Goal: Task Accomplishment & Management: Manage account settings

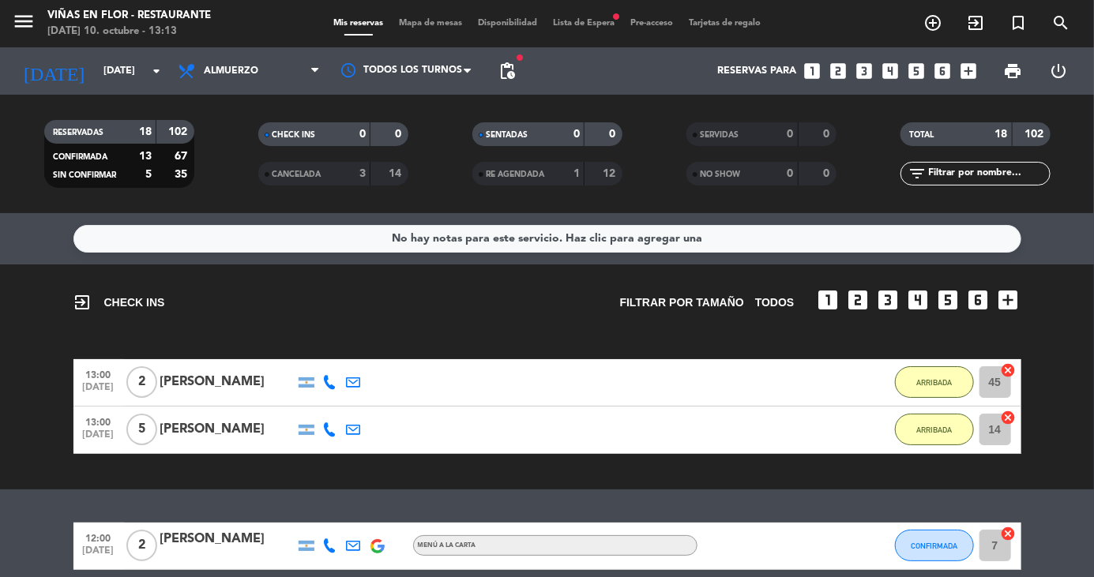
click at [14, 19] on icon "menu" at bounding box center [24, 21] width 24 height 24
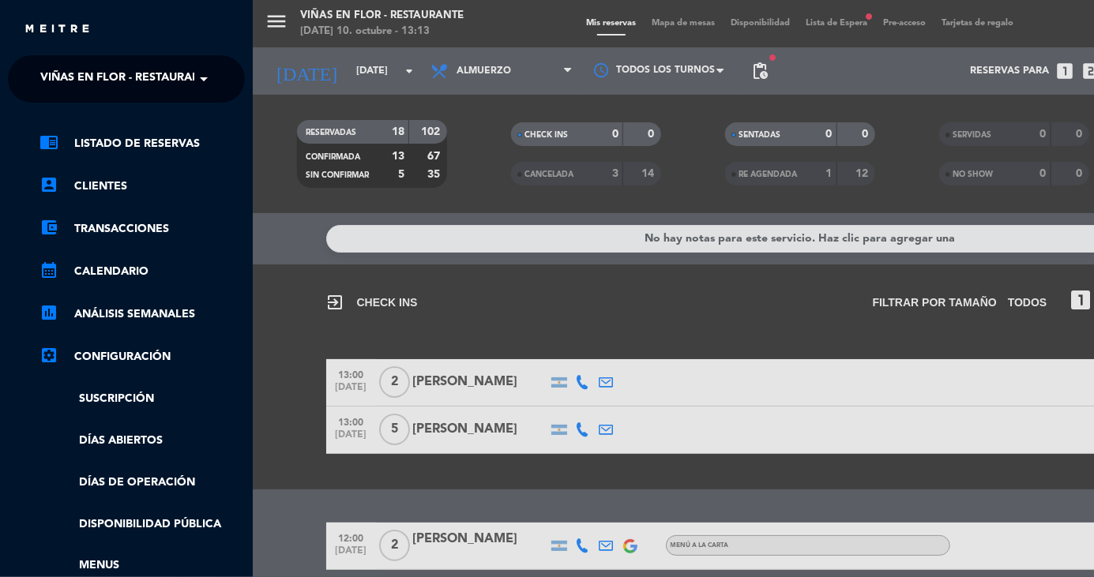
click at [75, 71] on span "Viñas en Flor - Restaurante" at bounding box center [127, 78] width 174 height 33
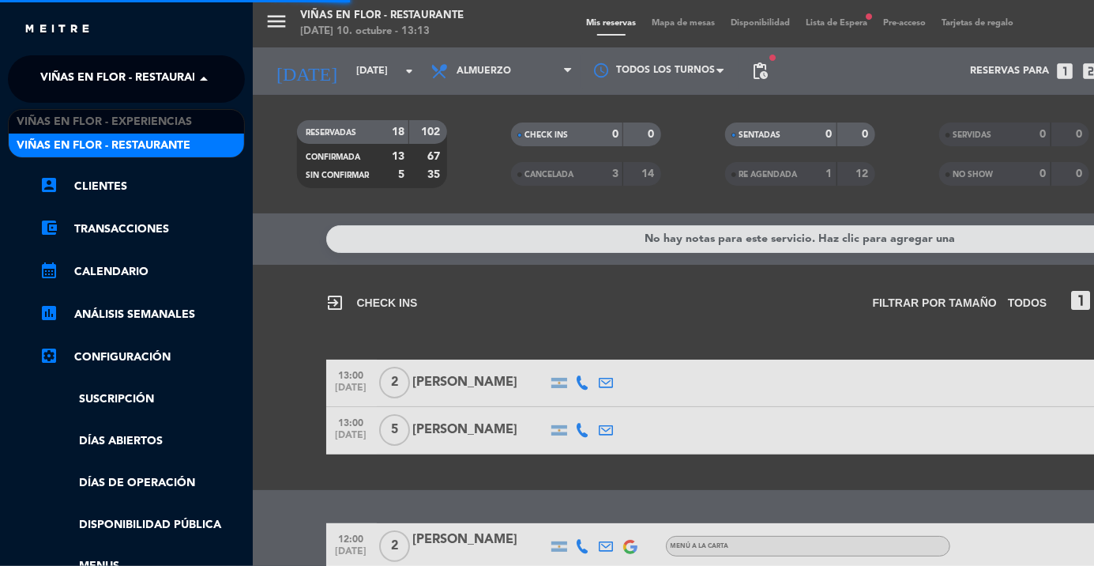
click at [66, 117] on span "Viñas en Flor - Experiencias" at bounding box center [104, 122] width 175 height 18
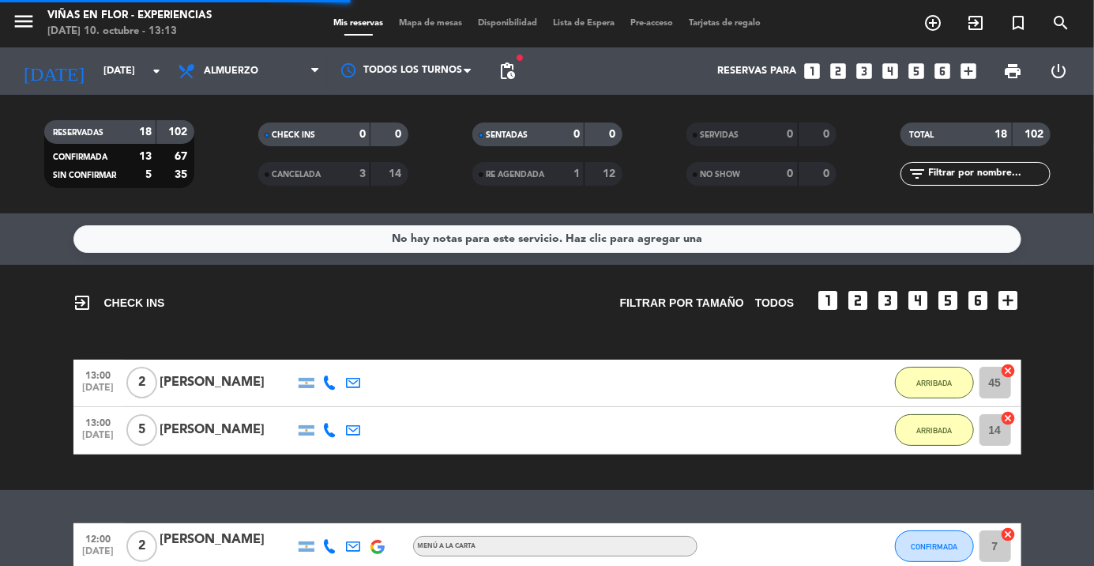
click at [27, 19] on icon "menu" at bounding box center [24, 21] width 24 height 24
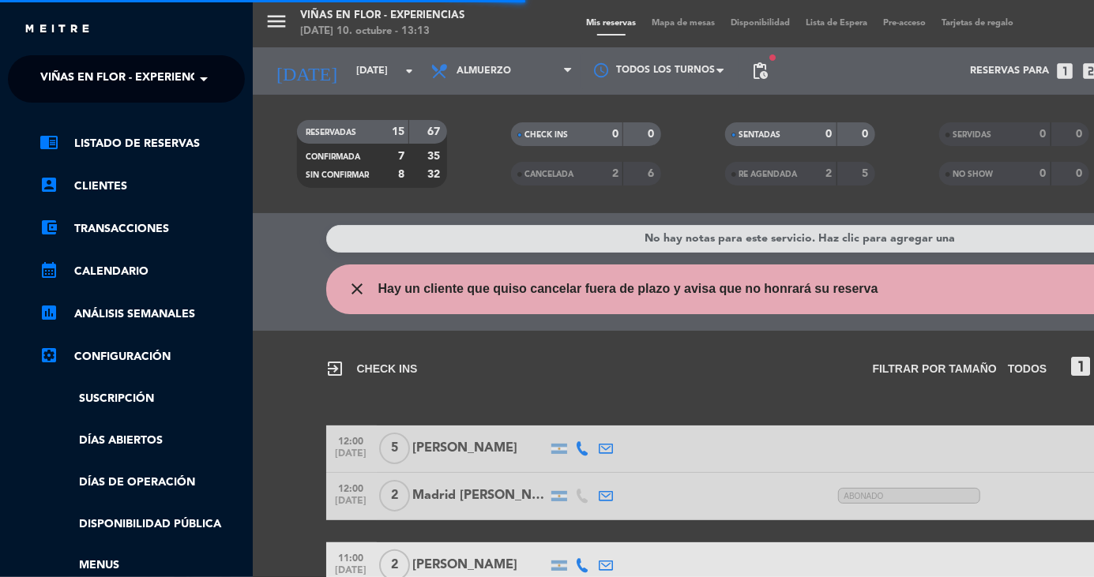
click at [74, 76] on span "Viñas en Flor - Experiencias" at bounding box center [127, 78] width 175 height 33
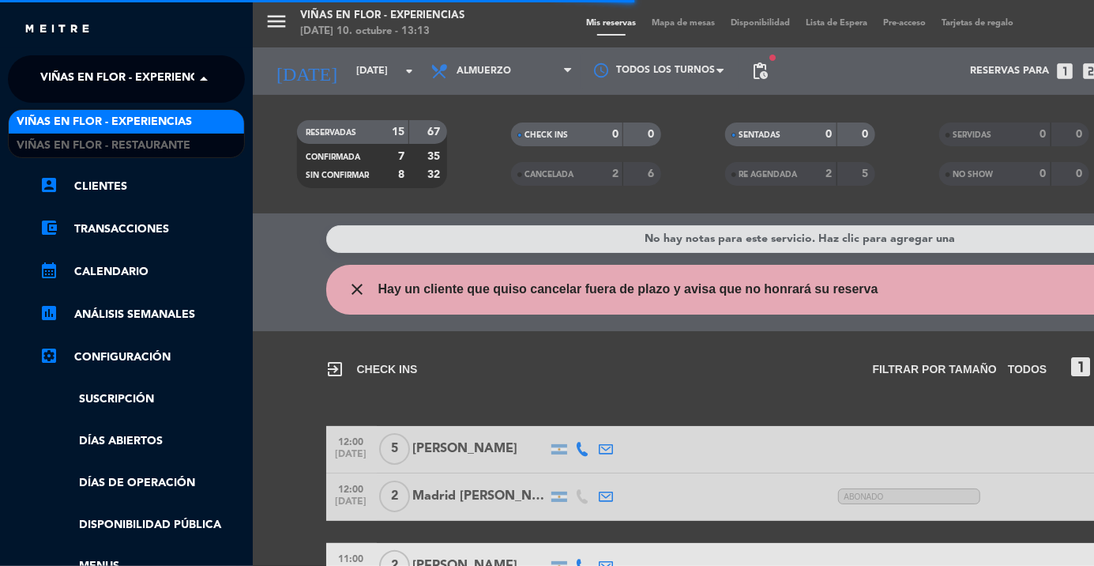
click at [60, 146] on span "Viñas en Flor - Restaurante" at bounding box center [104, 146] width 174 height 18
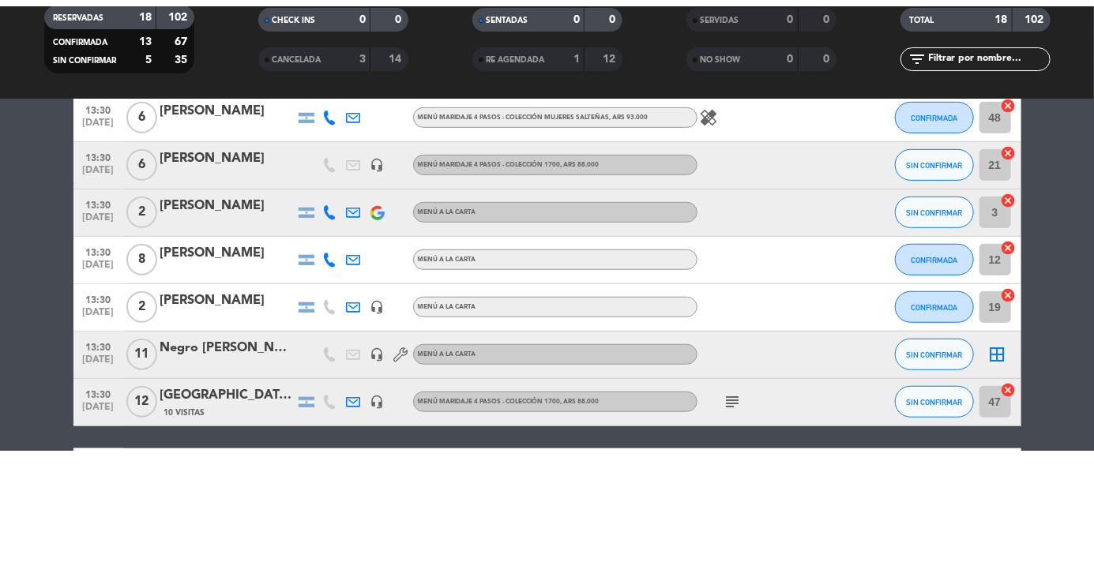
scroll to position [453, 0]
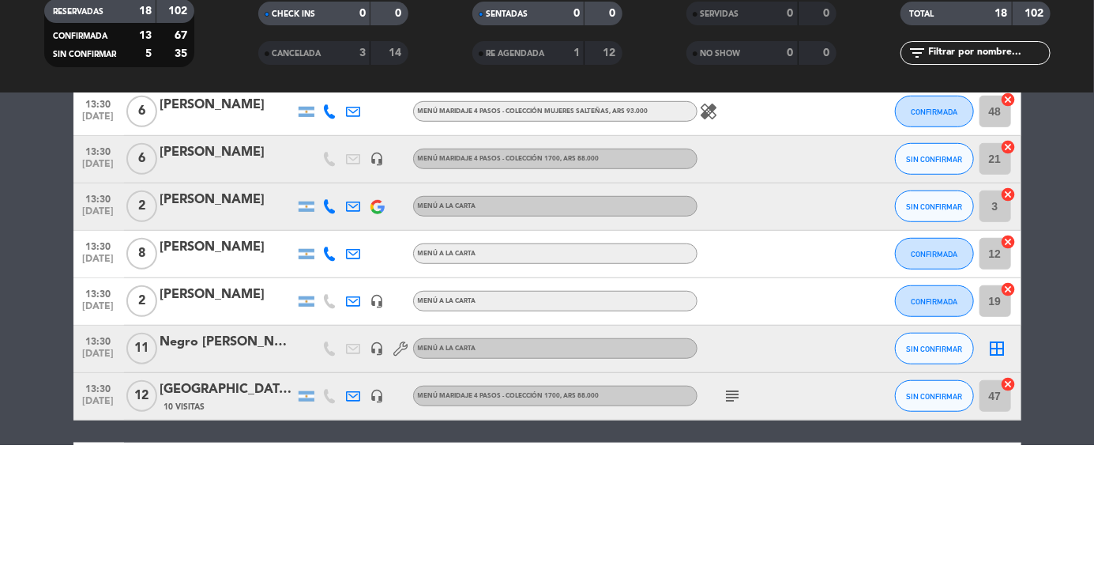
click at [22, 310] on bookings-row "12:00 [DATE] 2 [PERSON_NAME] Menú a la carta CONFIRMADA 7 cancel 13:00 [DATE] 5…" at bounding box center [547, 493] width 1094 height 847
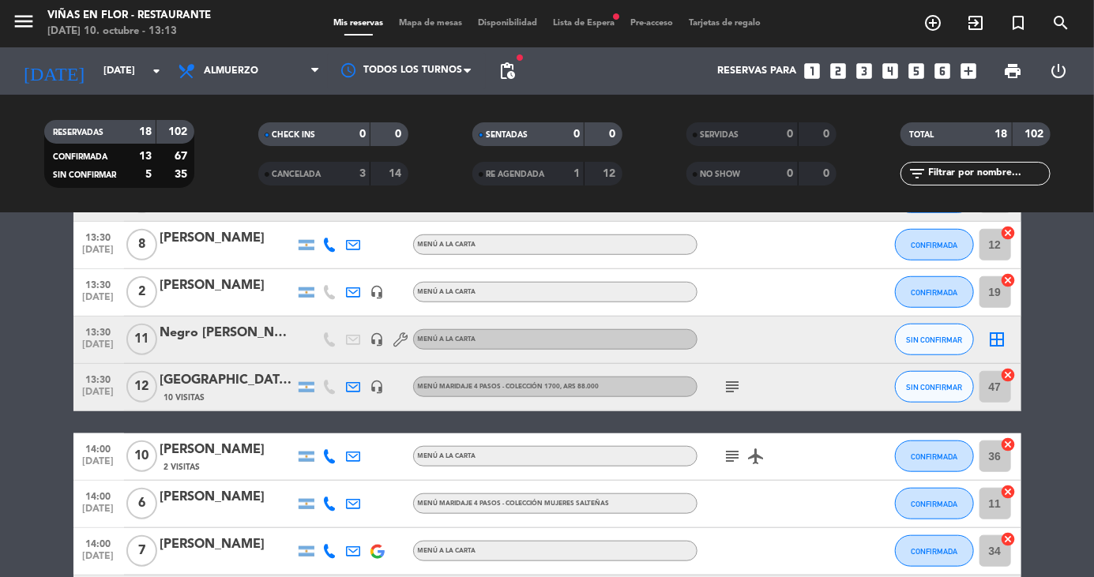
scroll to position [582, 0]
click at [934, 301] on button "CONFIRMADA" at bounding box center [934, 292] width 79 height 32
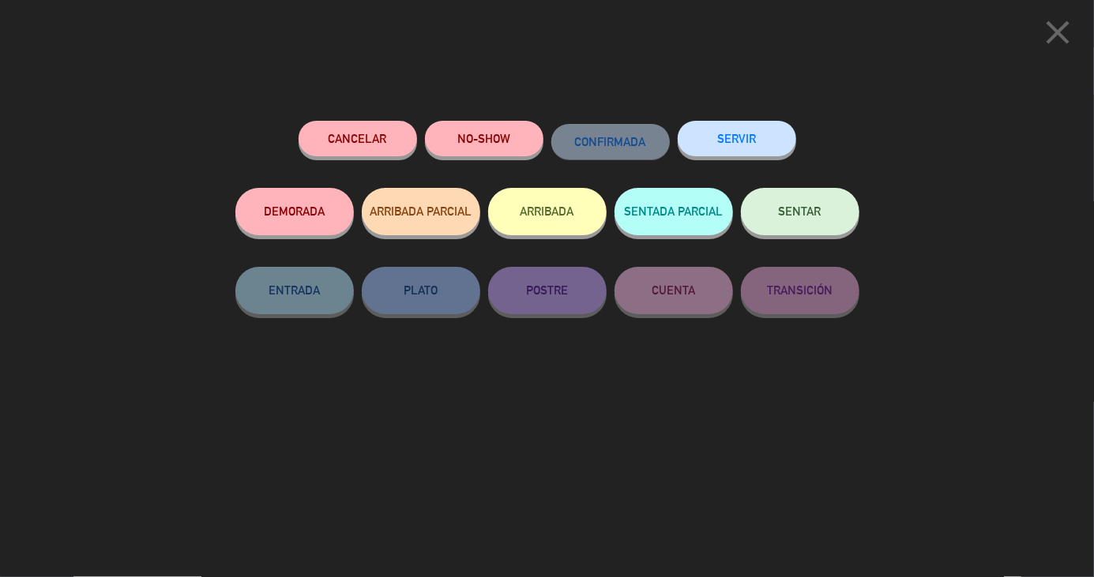
click at [552, 219] on button "ARRIBADA" at bounding box center [547, 211] width 118 height 47
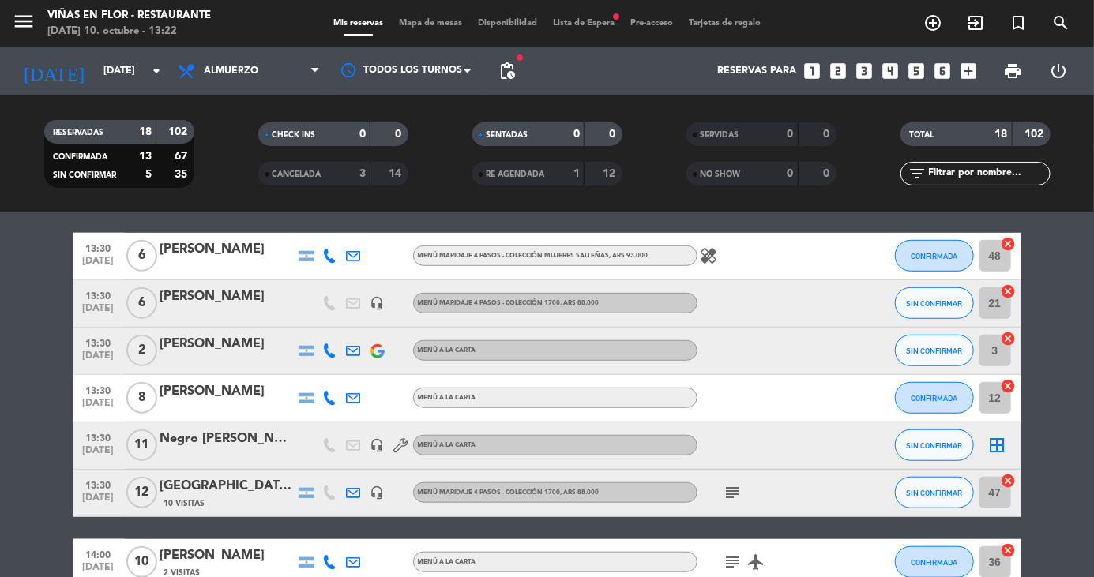
scroll to position [507, 0]
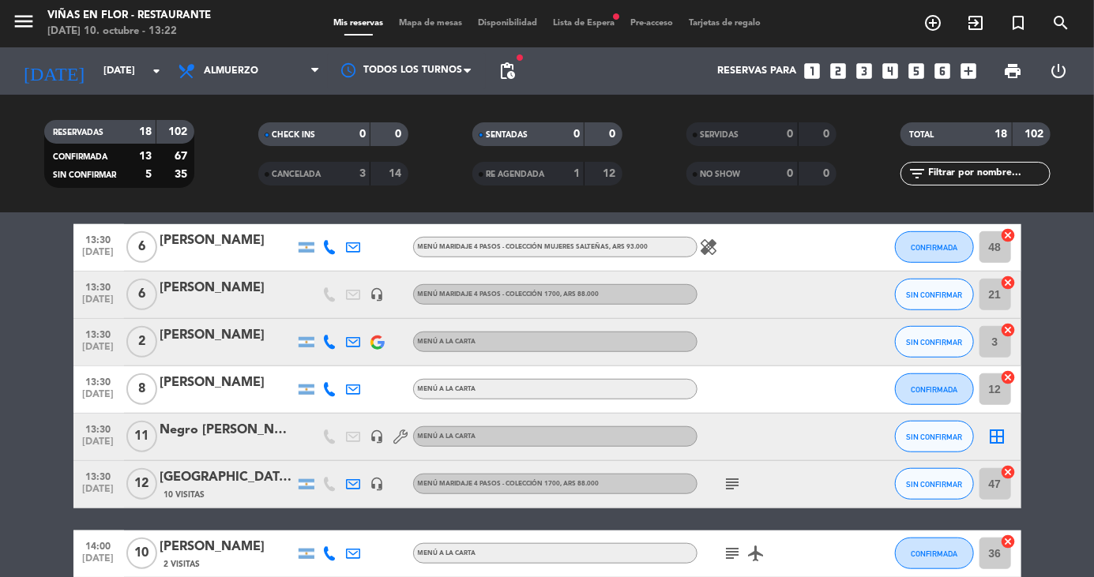
click at [191, 396] on div at bounding box center [227, 399] width 134 height 13
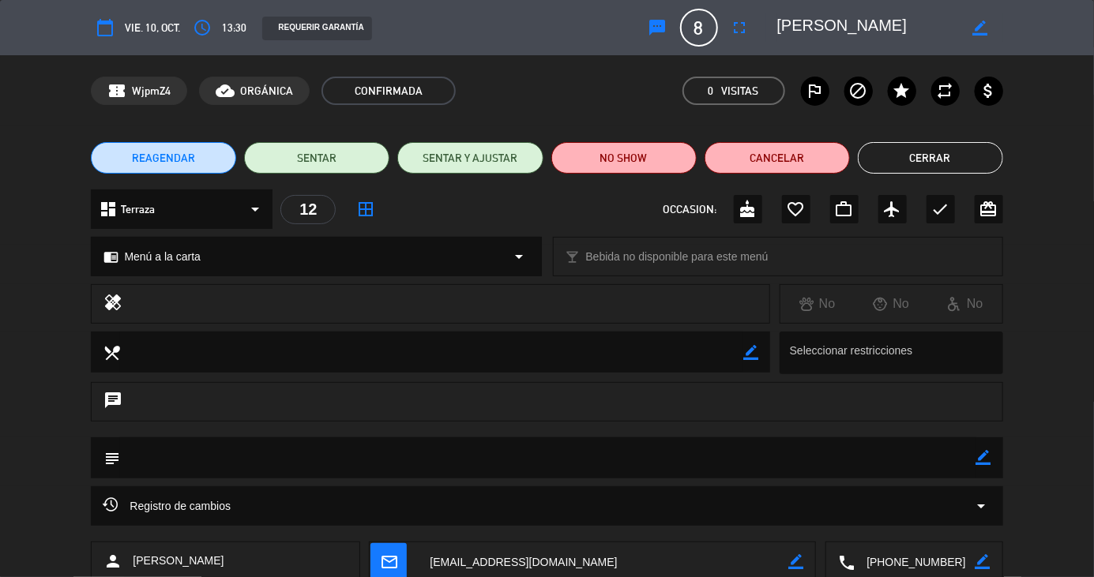
click at [938, 159] on button "Cerrar" at bounding box center [930, 158] width 145 height 32
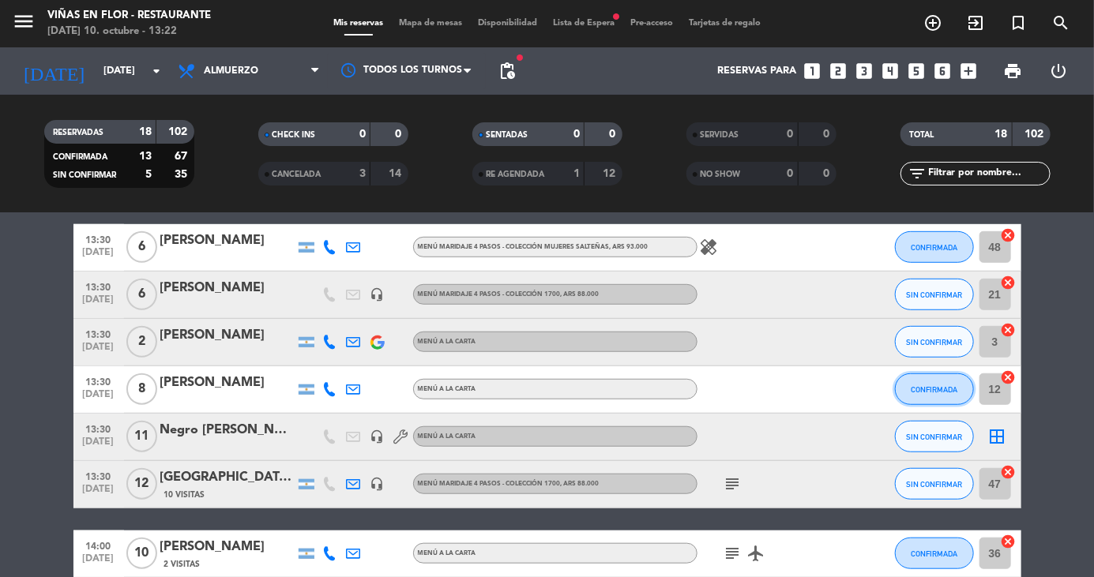
click at [935, 395] on button "CONFIRMADA" at bounding box center [934, 390] width 79 height 32
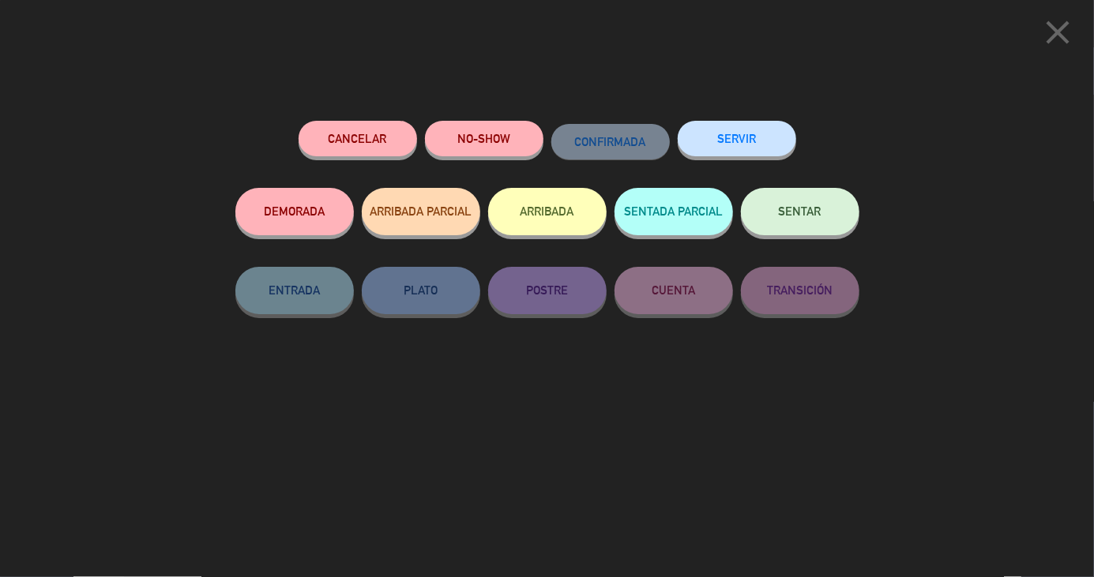
click at [546, 214] on button "ARRIBADA" at bounding box center [547, 211] width 118 height 47
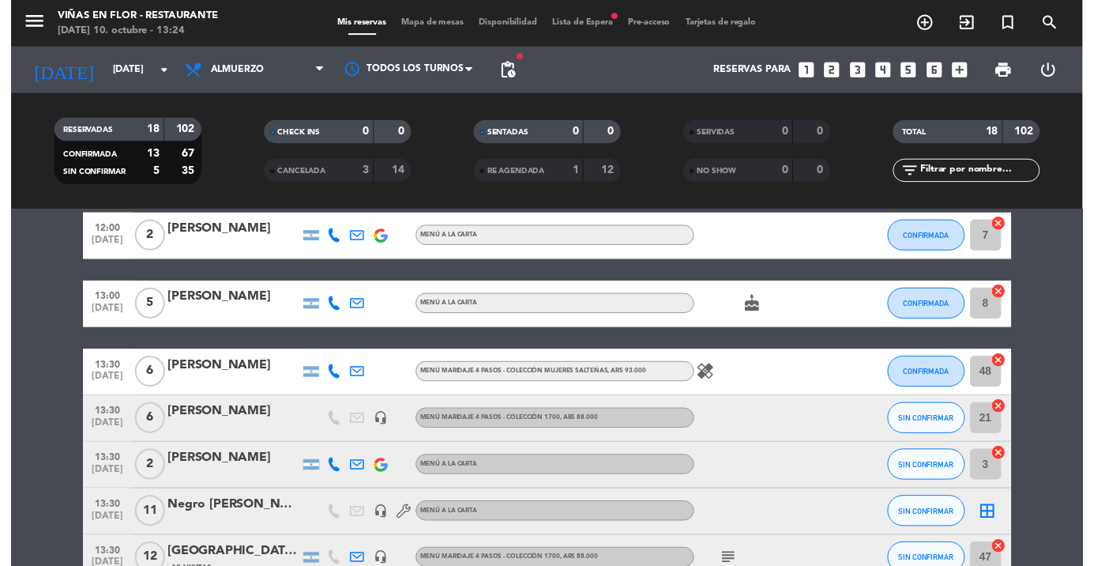
scroll to position [423, 0]
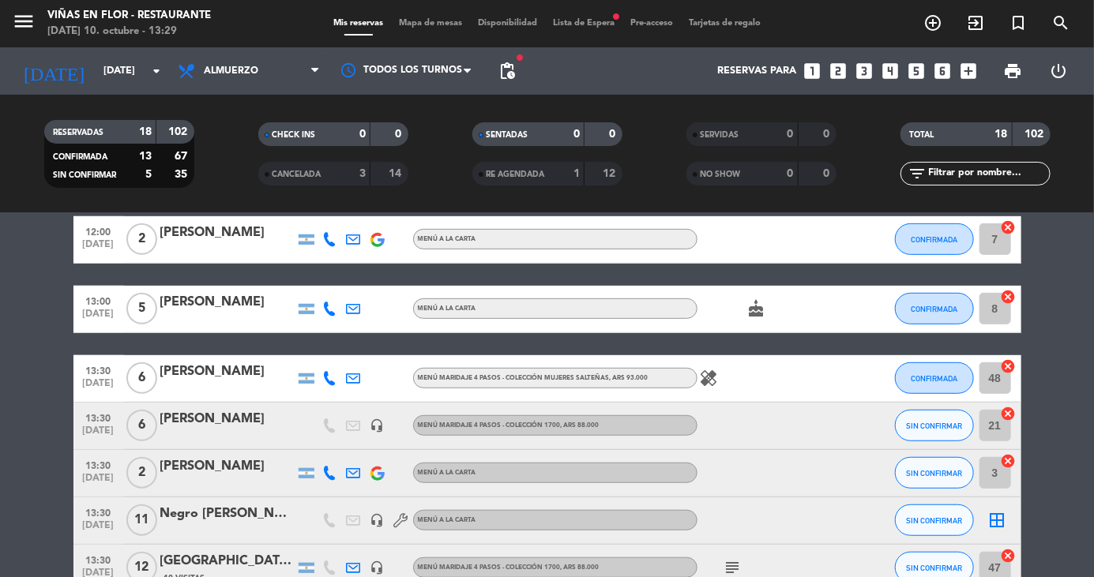
click at [26, 16] on icon "menu" at bounding box center [24, 21] width 24 height 24
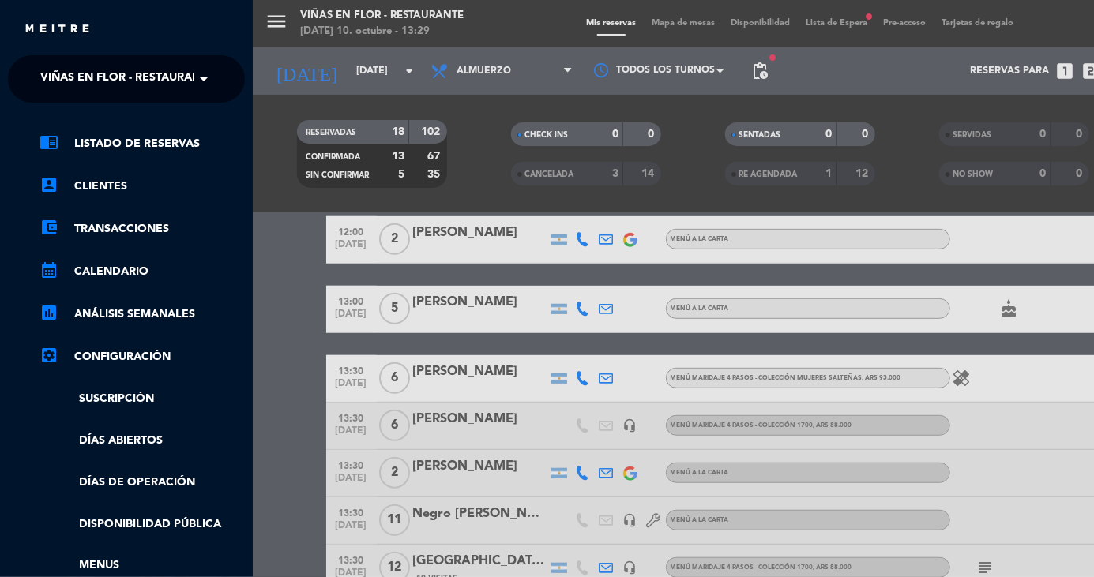
click at [142, 76] on span "Viñas en Flor - Restaurante" at bounding box center [127, 78] width 174 height 33
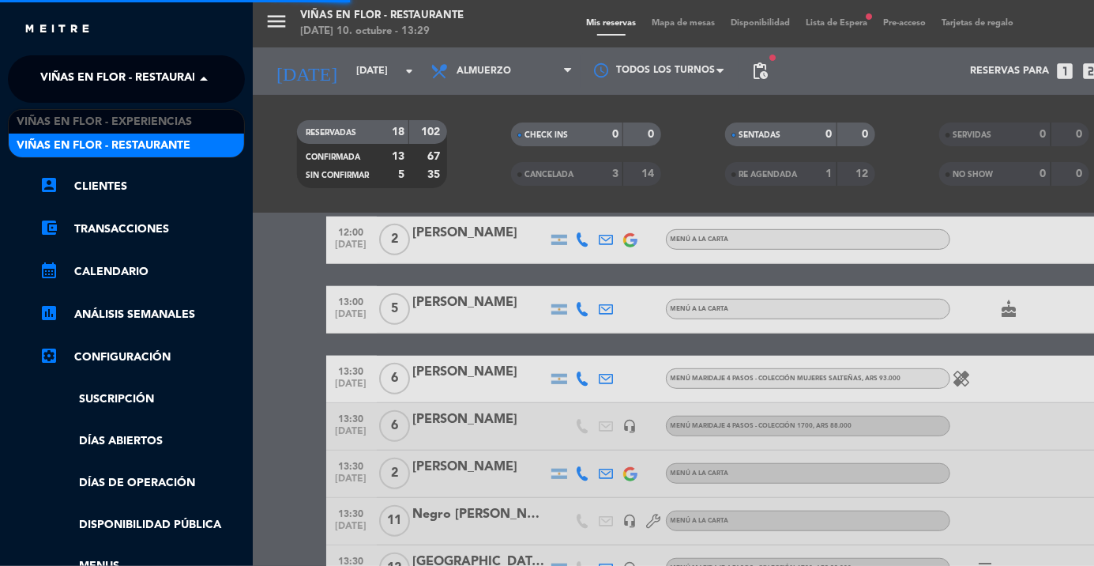
click at [167, 120] on span "Viñas en Flor - Experiencias" at bounding box center [104, 122] width 175 height 18
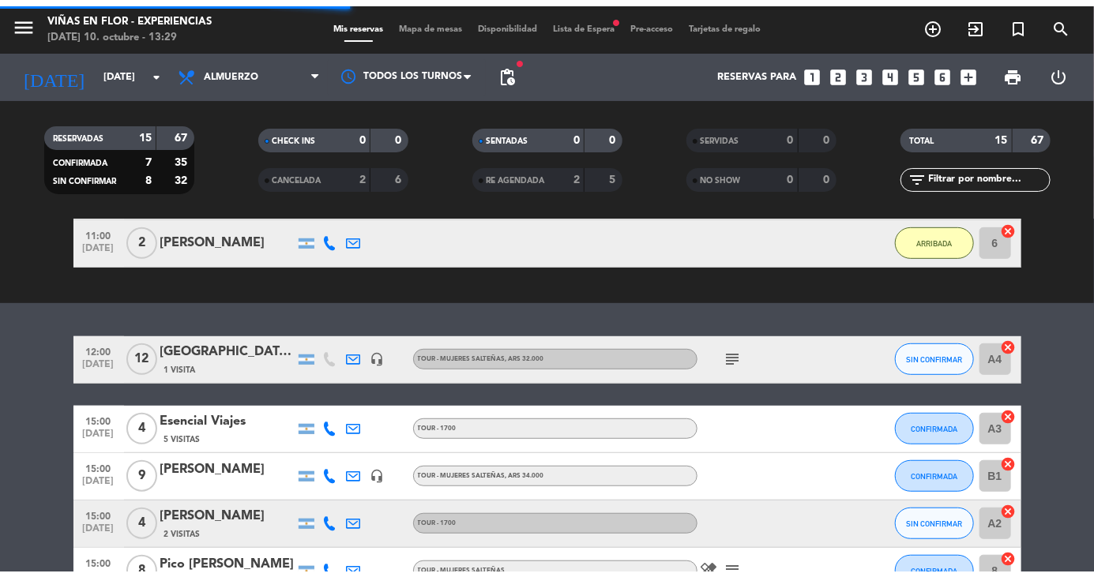
scroll to position [537, 0]
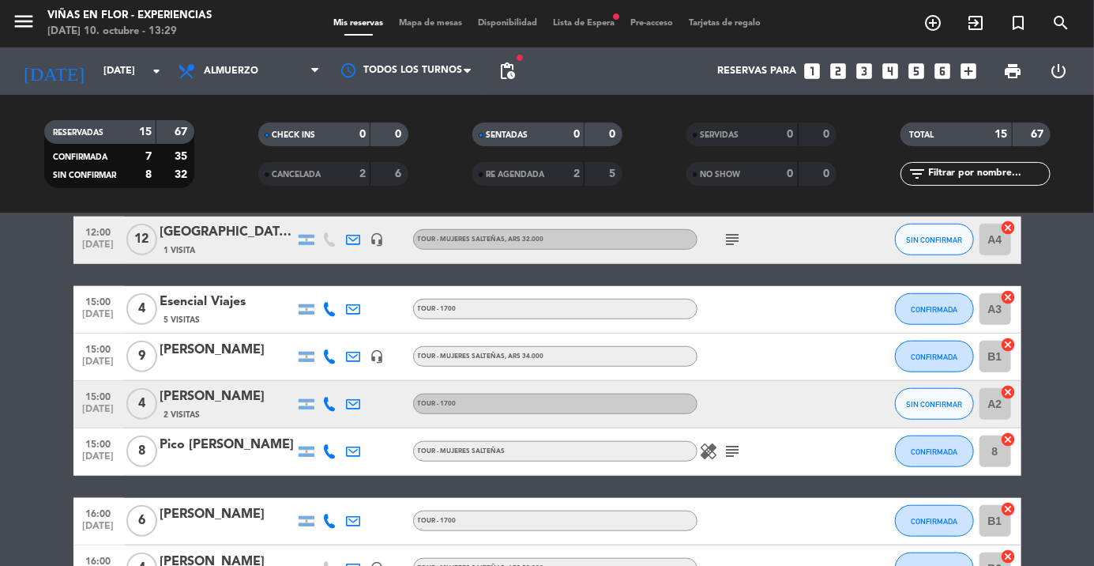
click at [3, 212] on div "RESERVADAS 15 67 CONFIRMADA 7 35 SIN CONFIRMAR 8 32 CHECK INS 0 0 CANCELADA 2 6…" at bounding box center [547, 154] width 1094 height 118
click at [22, 212] on div "RESERVADAS 15 67 CONFIRMADA 7 35 SIN CONFIRMAR 8 32 CHECK INS 0 0 CANCELADA 2 6…" at bounding box center [547, 154] width 1094 height 118
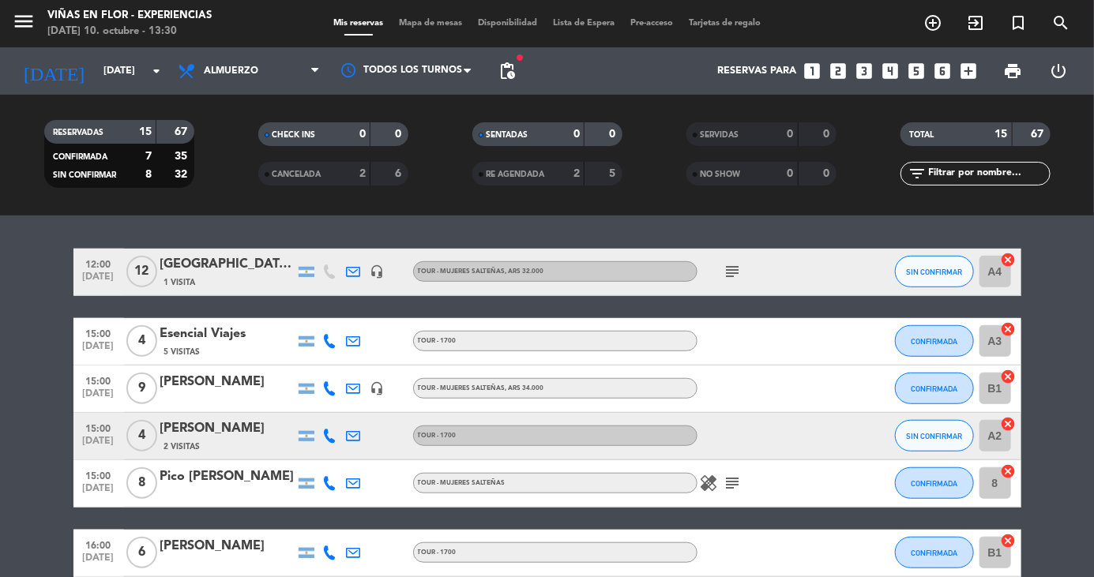
scroll to position [506, 0]
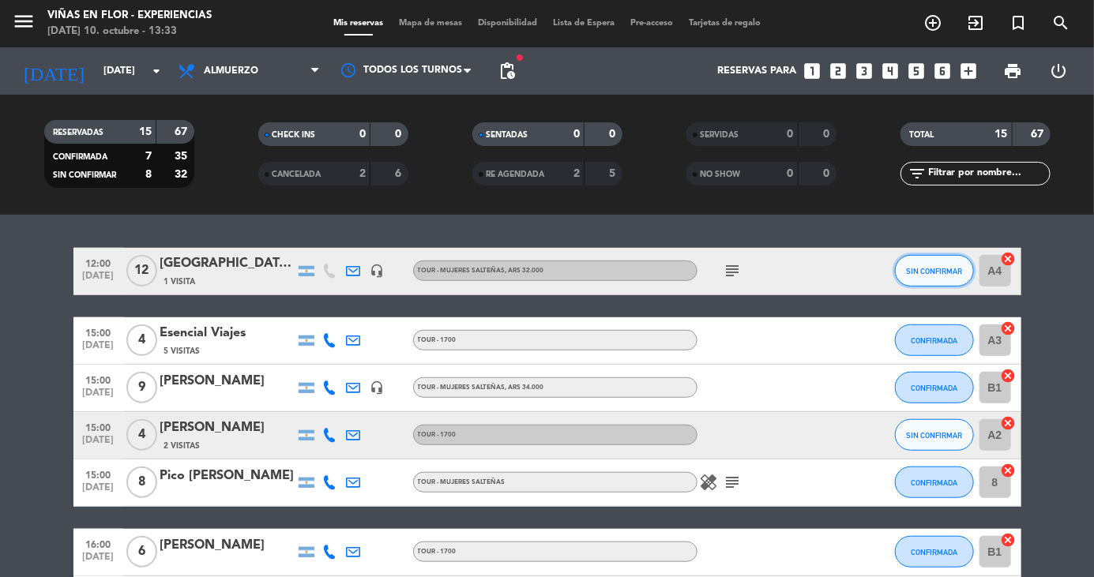
click at [942, 274] on span "SIN CONFIRMAR" at bounding box center [934, 271] width 56 height 9
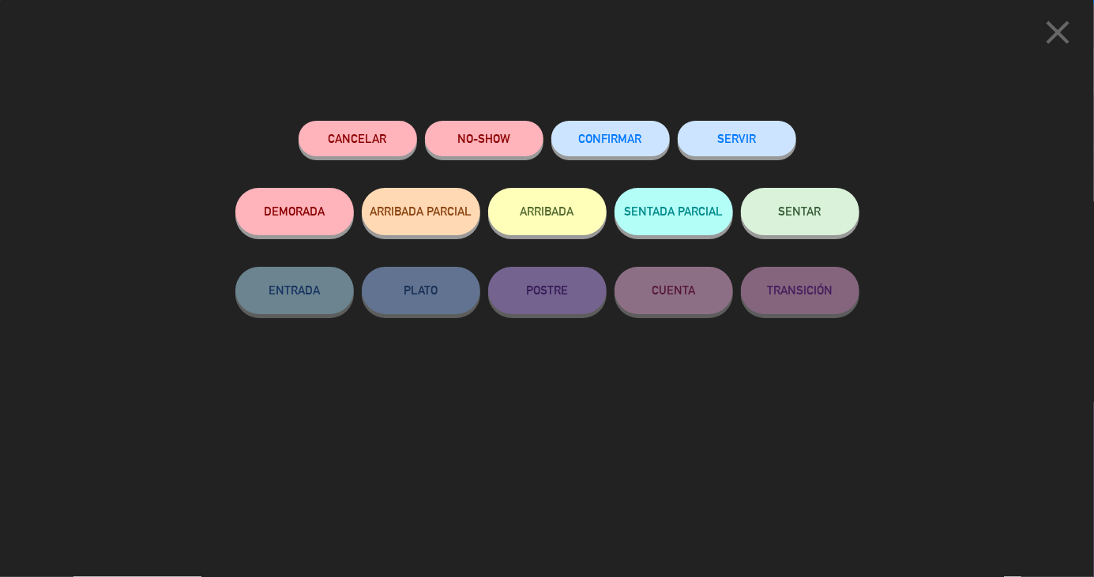
click at [555, 210] on button "ARRIBADA" at bounding box center [547, 211] width 118 height 47
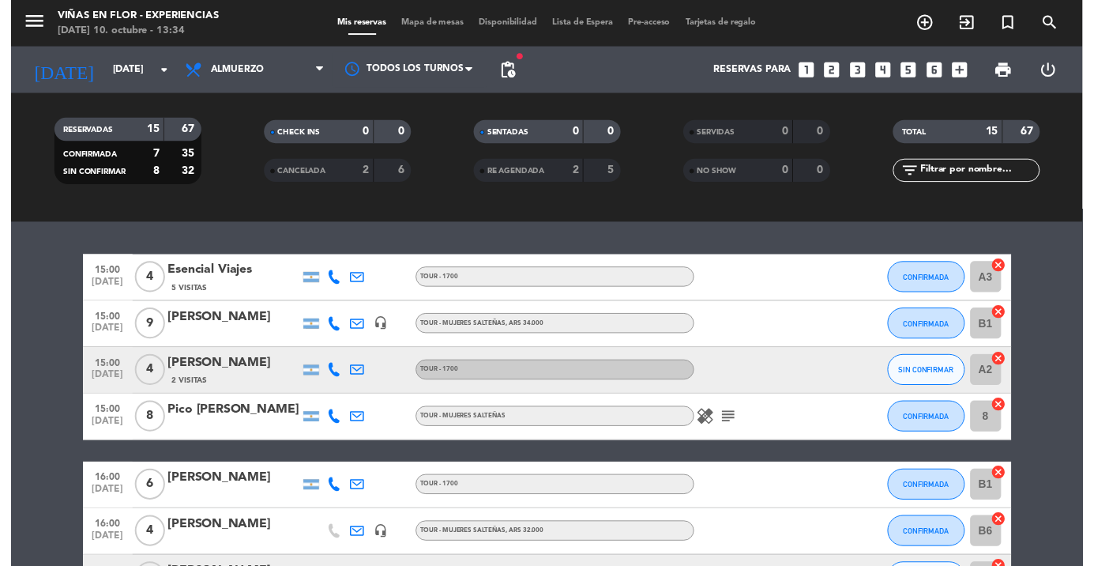
scroll to position [517, 0]
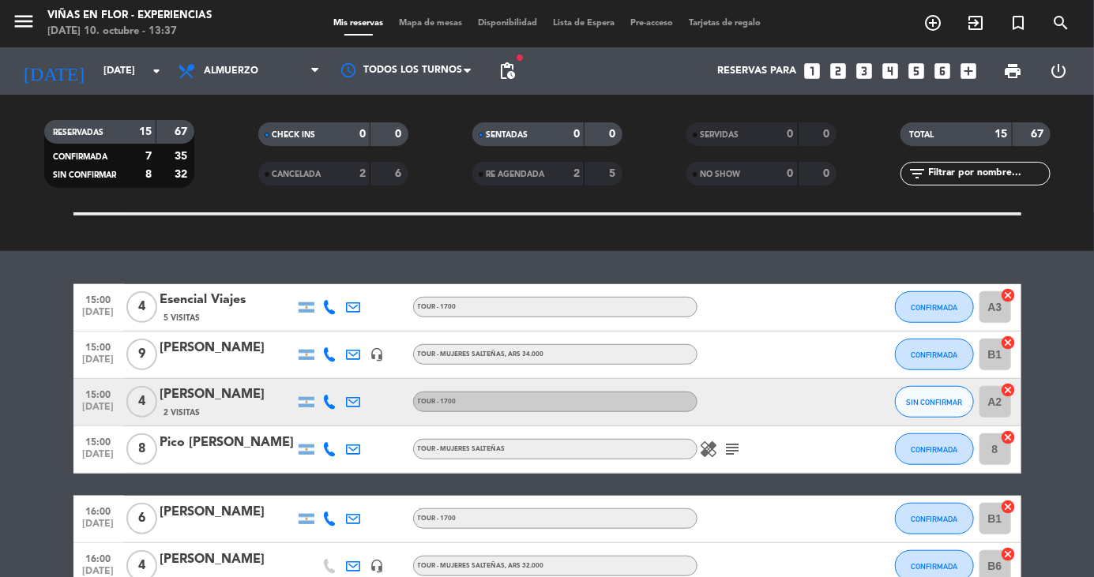
click at [20, 31] on icon "menu" at bounding box center [24, 21] width 24 height 24
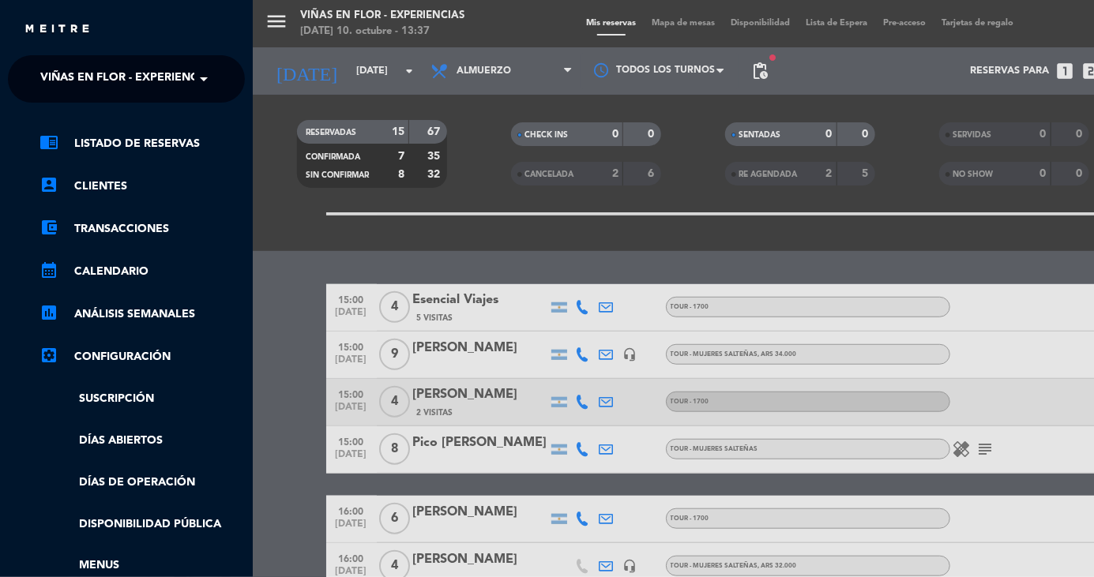
click at [72, 76] on span "Viñas en Flor - Experiencias" at bounding box center [127, 78] width 175 height 33
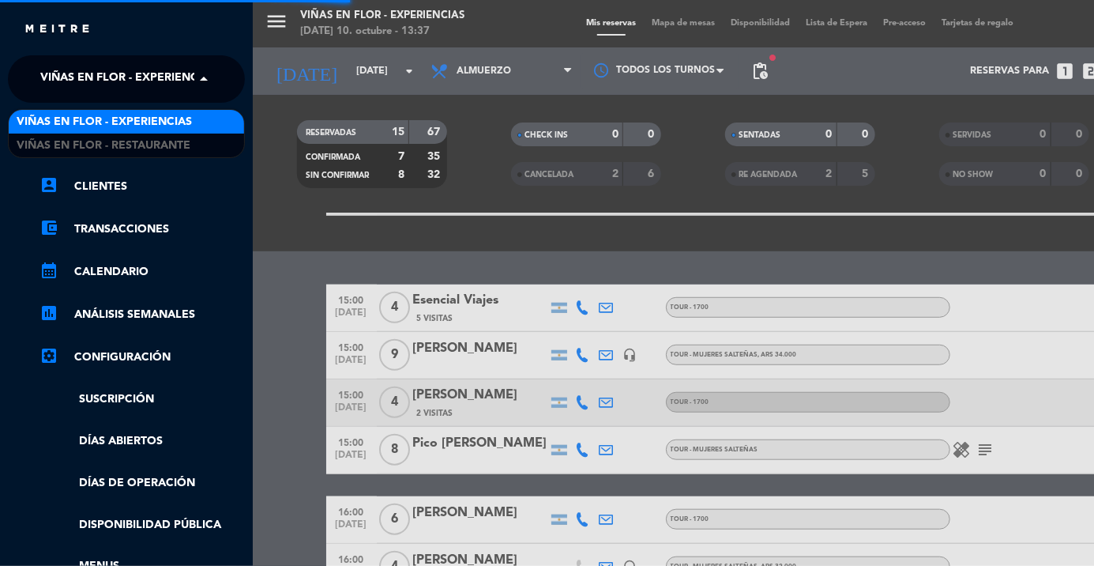
click at [59, 148] on span "Viñas en Flor - Restaurante" at bounding box center [104, 146] width 174 height 18
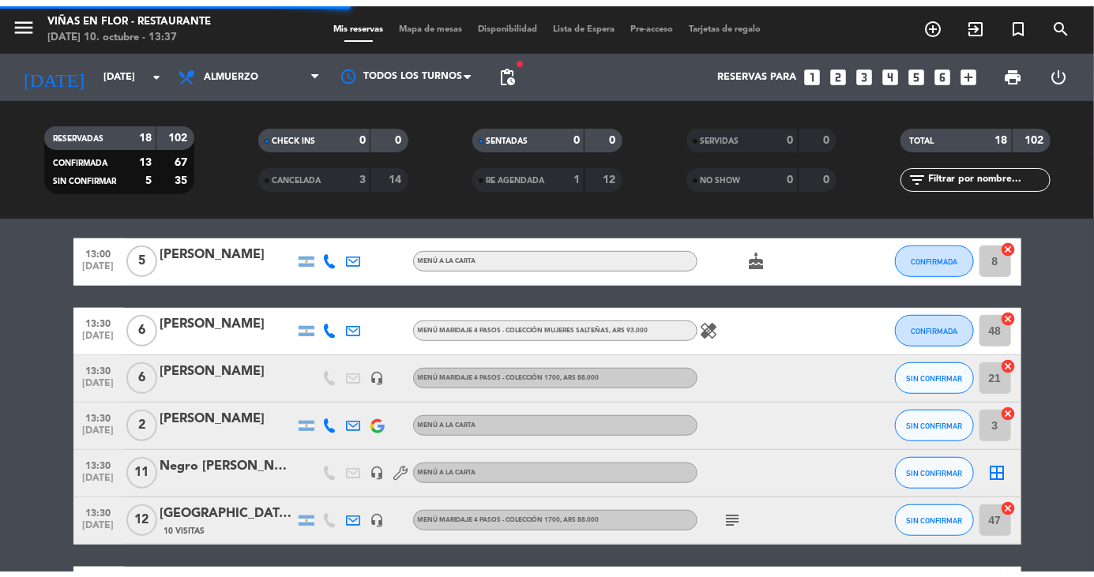
scroll to position [481, 0]
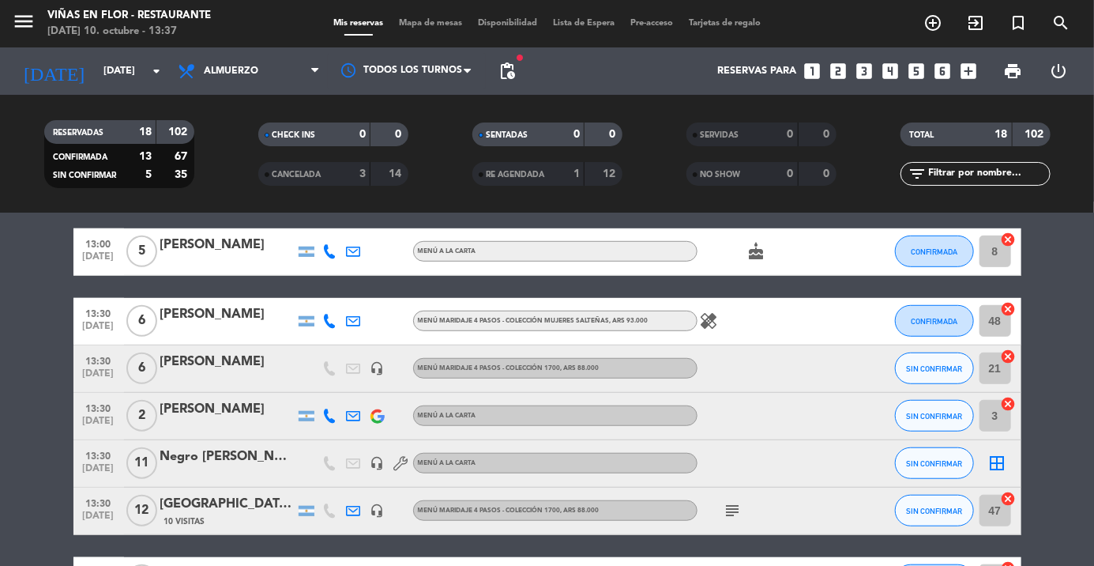
click at [21, 224] on bookings-row "12:00 [DATE] 2 [PERSON_NAME] Menú a la carta CONFIRMADA 7 cancel 13:00 [DATE] 5…" at bounding box center [547, 535] width 1094 height 752
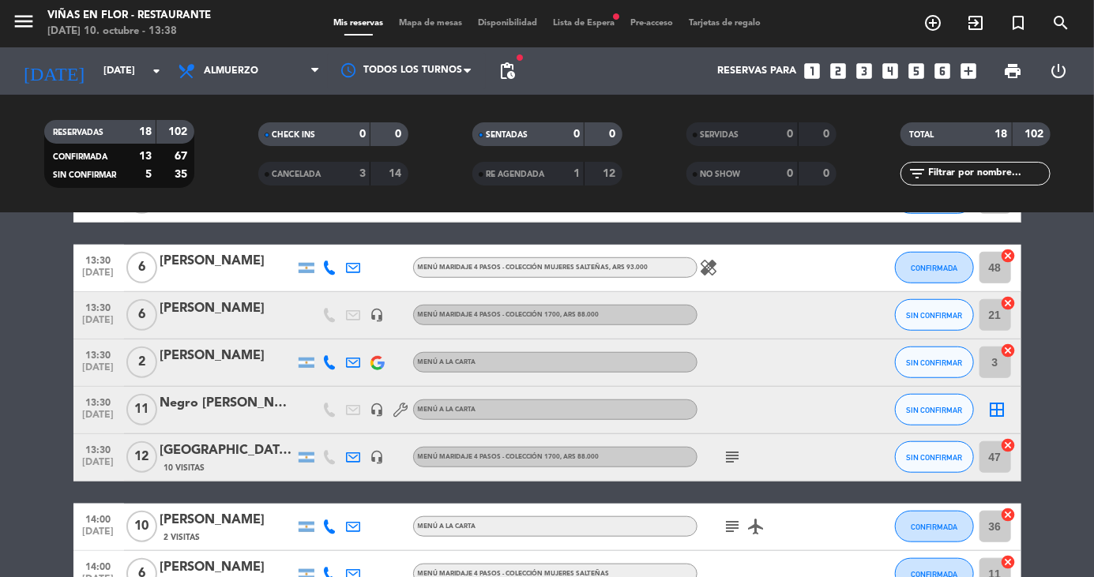
scroll to position [535, 0]
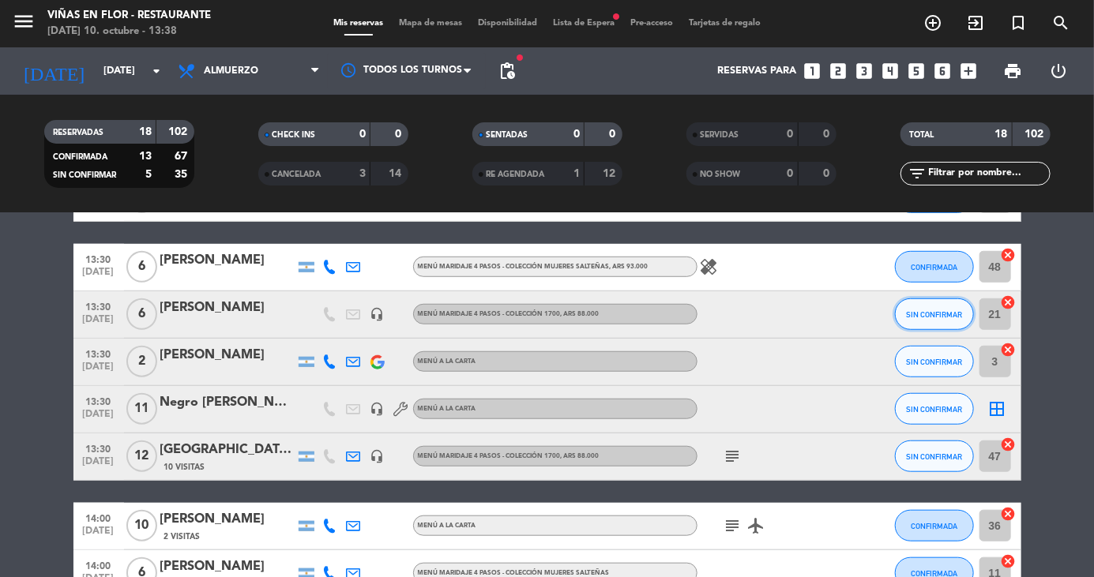
click at [935, 316] on span "SIN CONFIRMAR" at bounding box center [934, 314] width 56 height 9
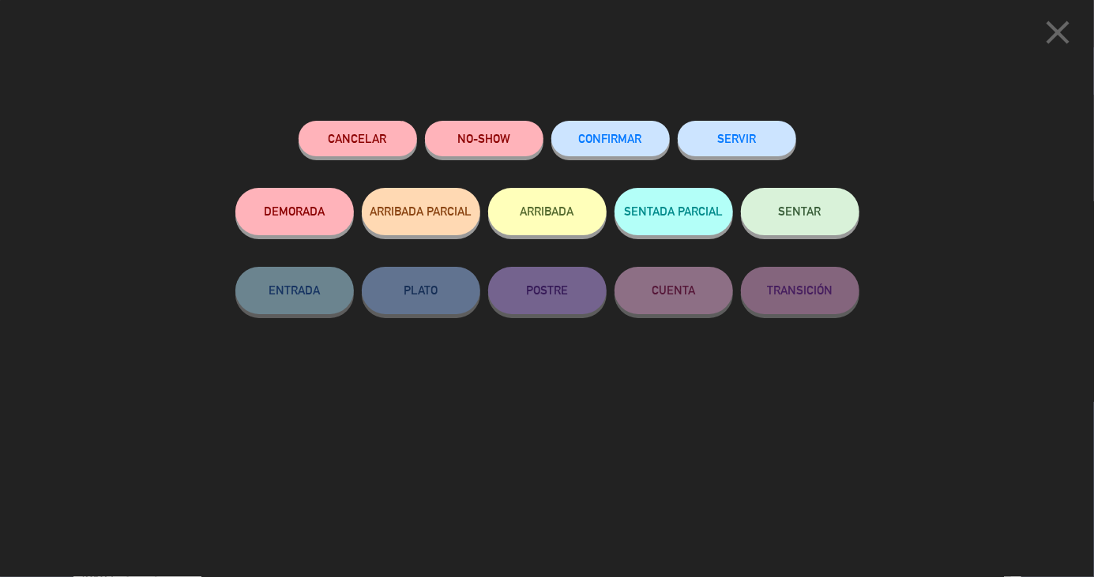
click at [555, 225] on button "ARRIBADA" at bounding box center [547, 211] width 118 height 47
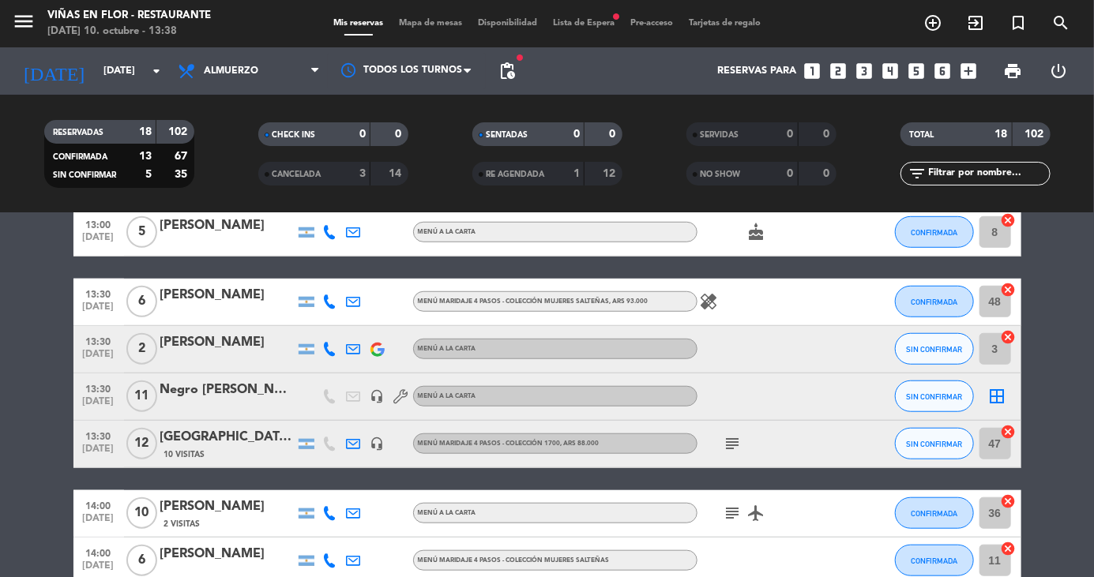
scroll to position [545, 0]
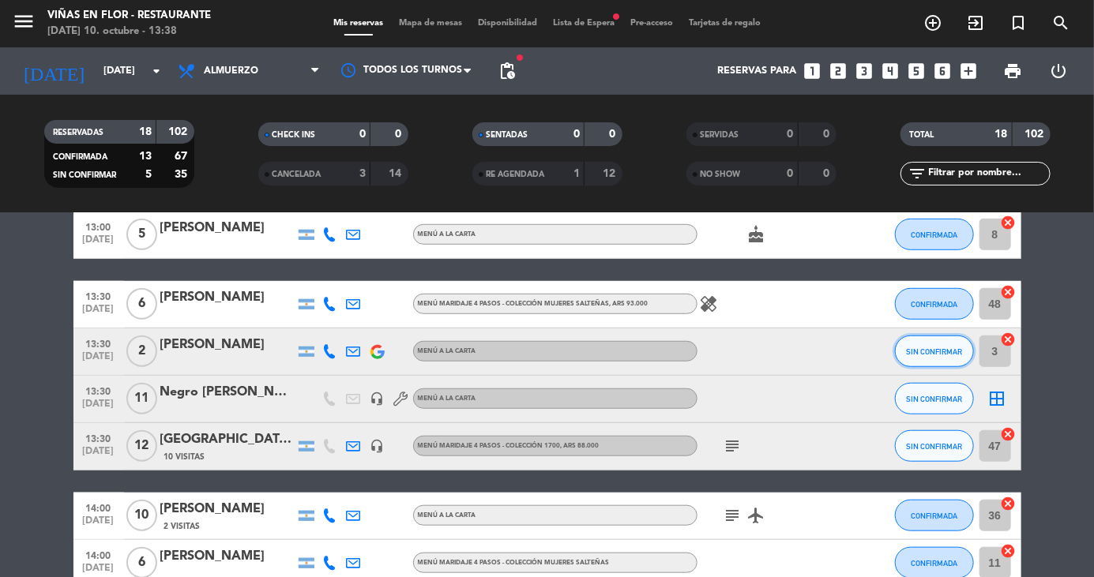
click at [923, 348] on span "SIN CONFIRMAR" at bounding box center [934, 352] width 56 height 9
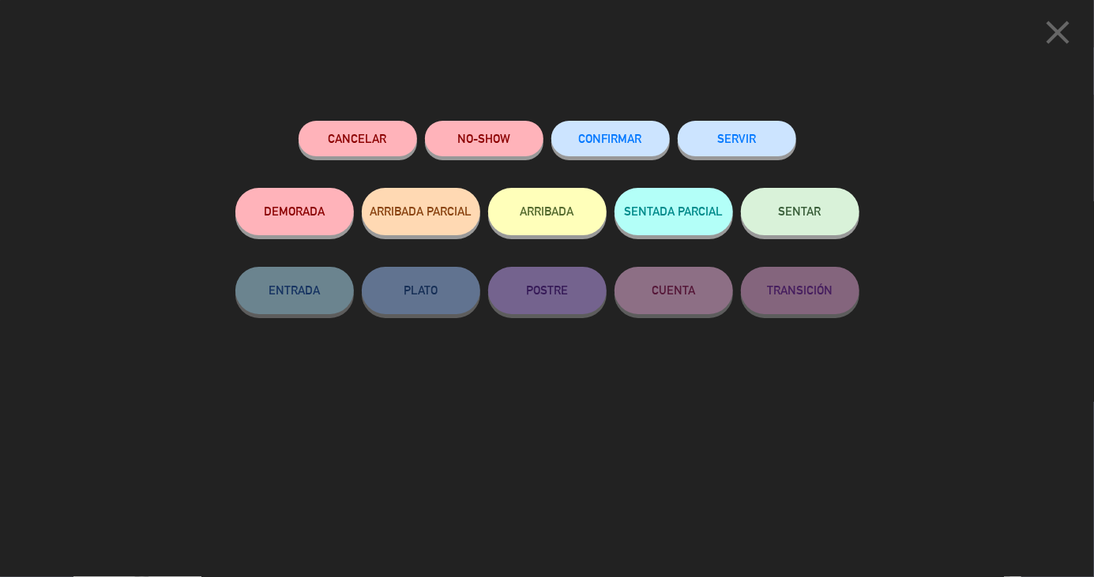
click at [549, 218] on button "ARRIBADA" at bounding box center [547, 211] width 118 height 47
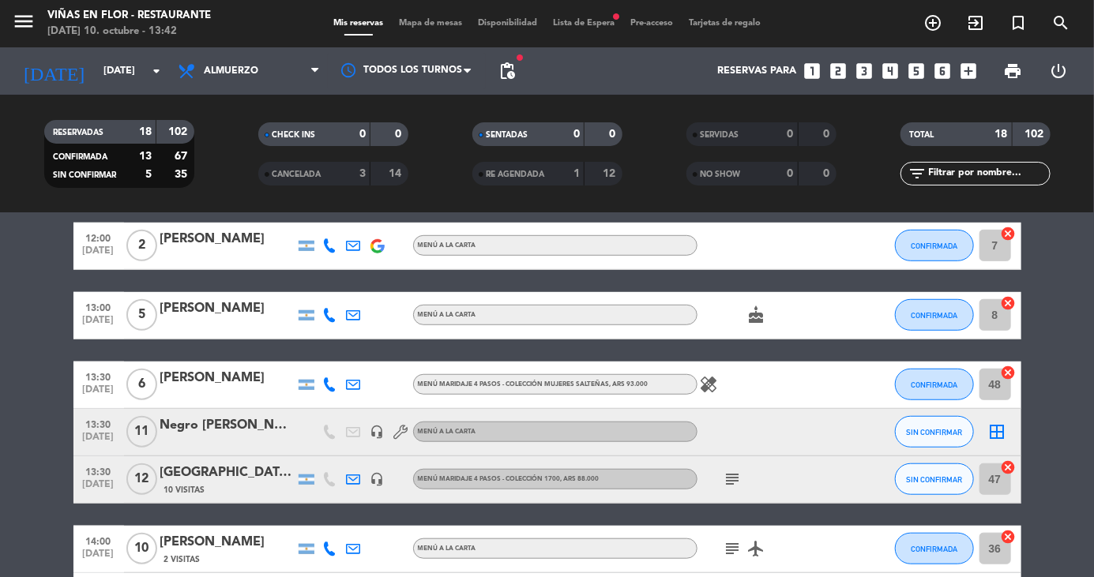
scroll to position [514, 0]
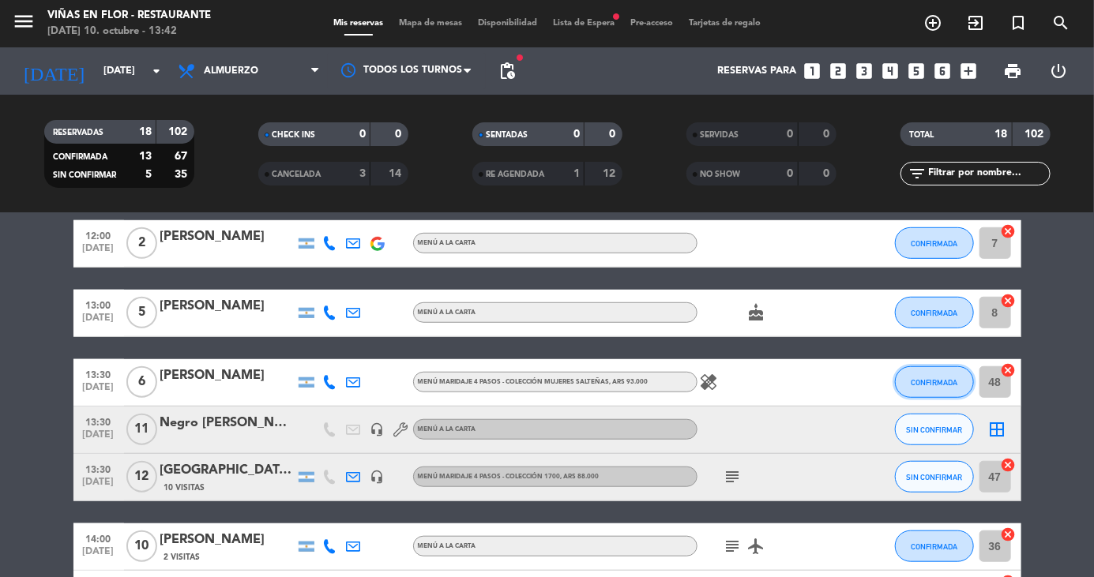
click at [935, 384] on span "CONFIRMADA" at bounding box center [934, 382] width 47 height 9
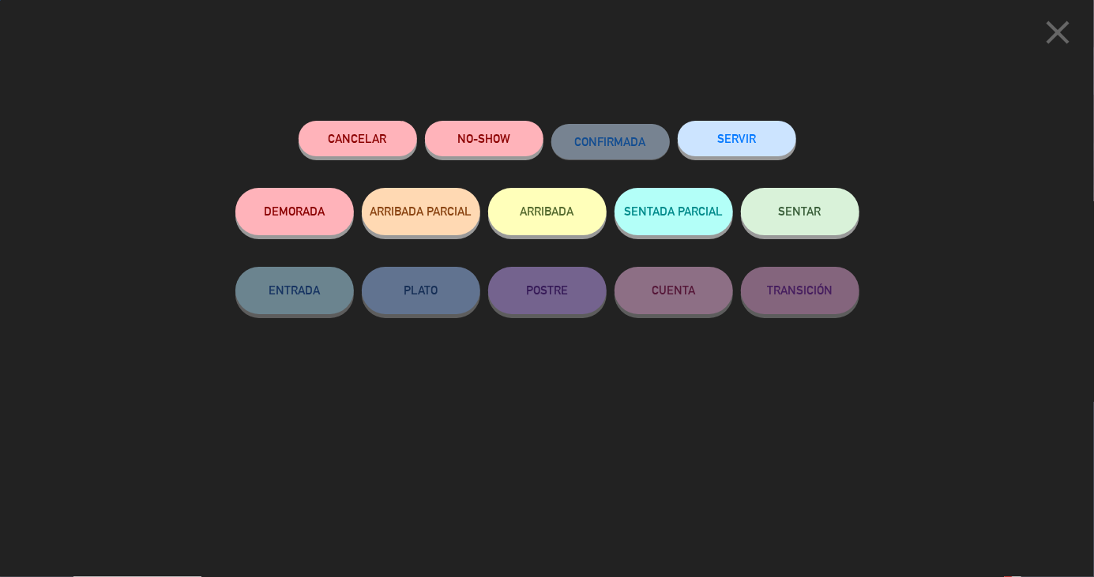
click at [554, 212] on button "ARRIBADA" at bounding box center [547, 211] width 118 height 47
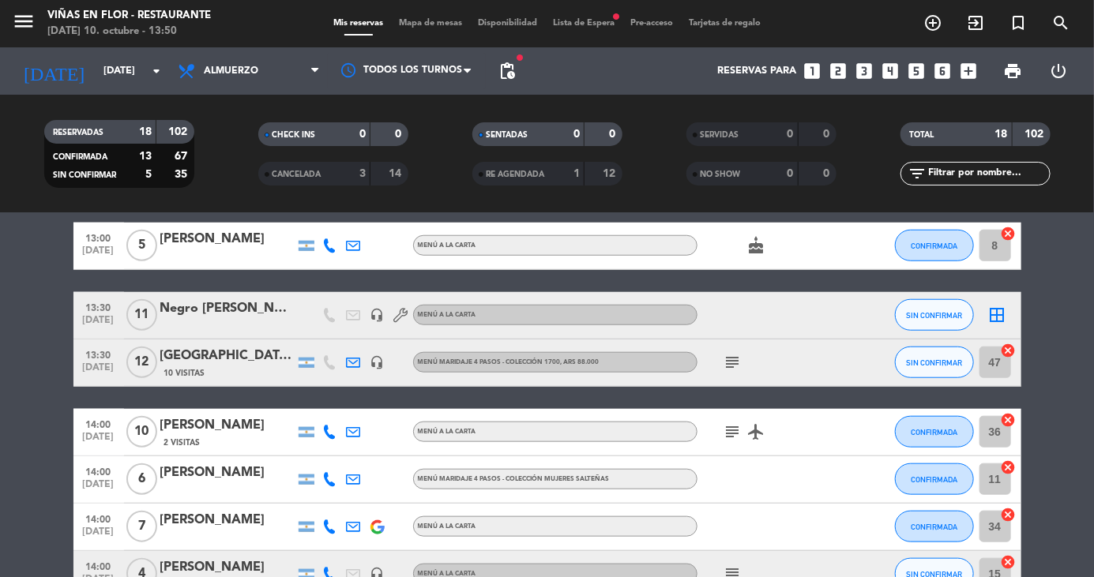
scroll to position [652, 0]
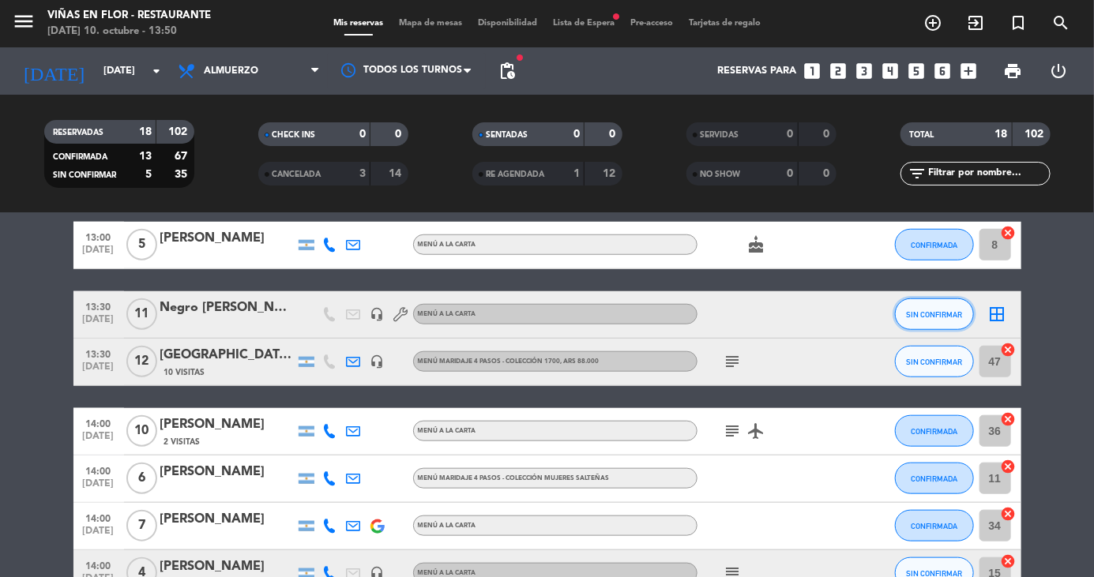
click at [938, 314] on span "SIN CONFIRMAR" at bounding box center [934, 314] width 56 height 9
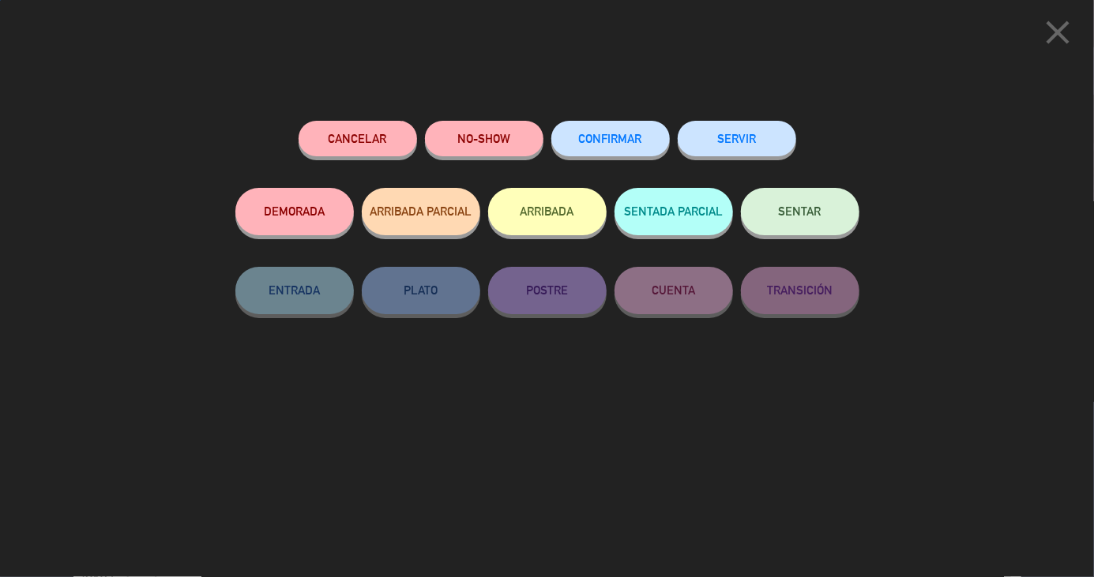
click at [556, 207] on button "ARRIBADA" at bounding box center [547, 211] width 118 height 47
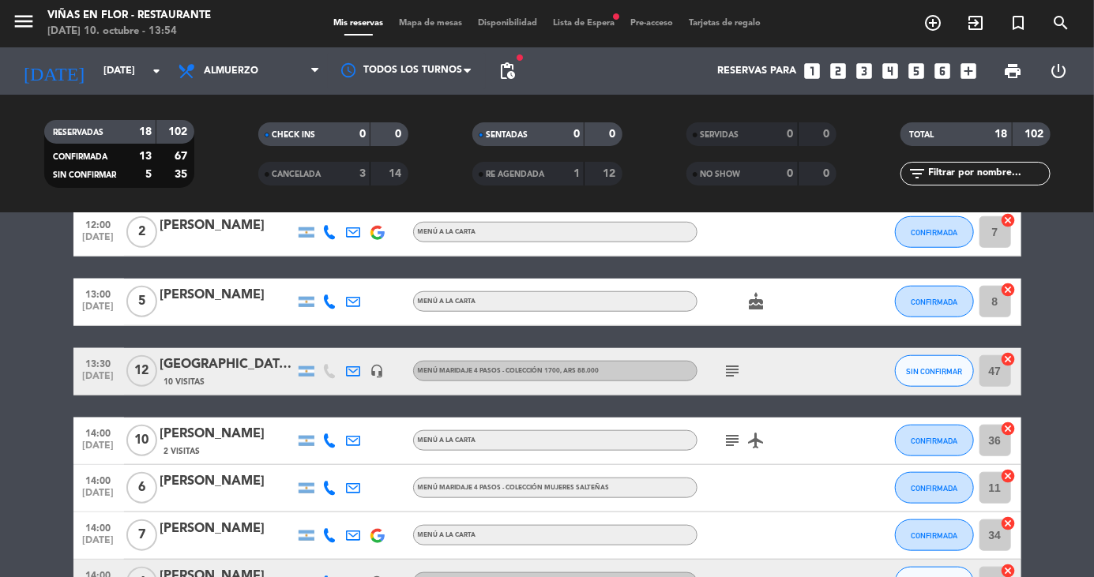
scroll to position [643, 0]
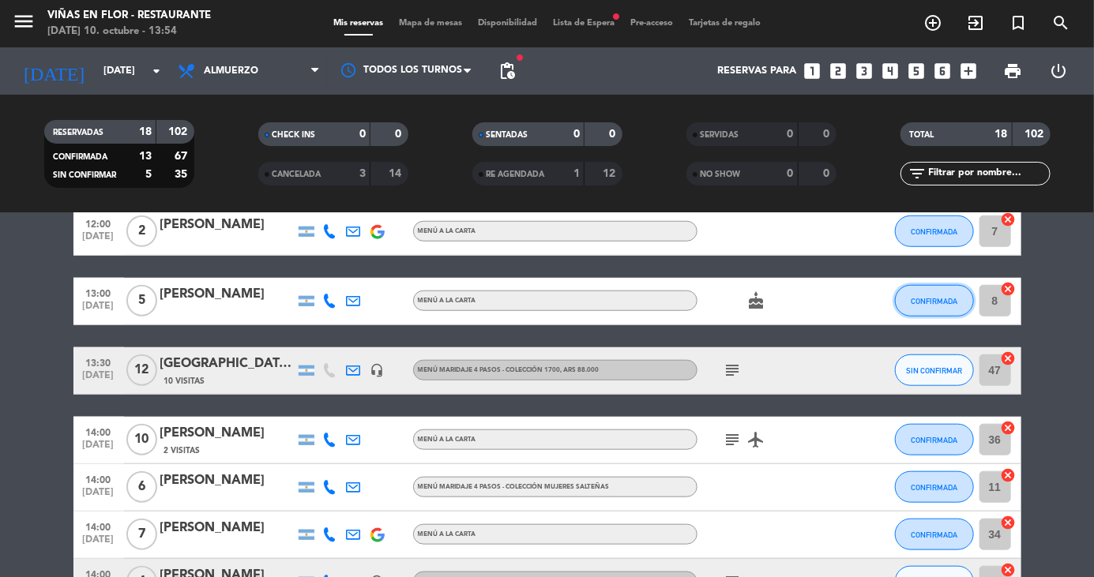
click at [948, 296] on button "CONFIRMADA" at bounding box center [934, 301] width 79 height 32
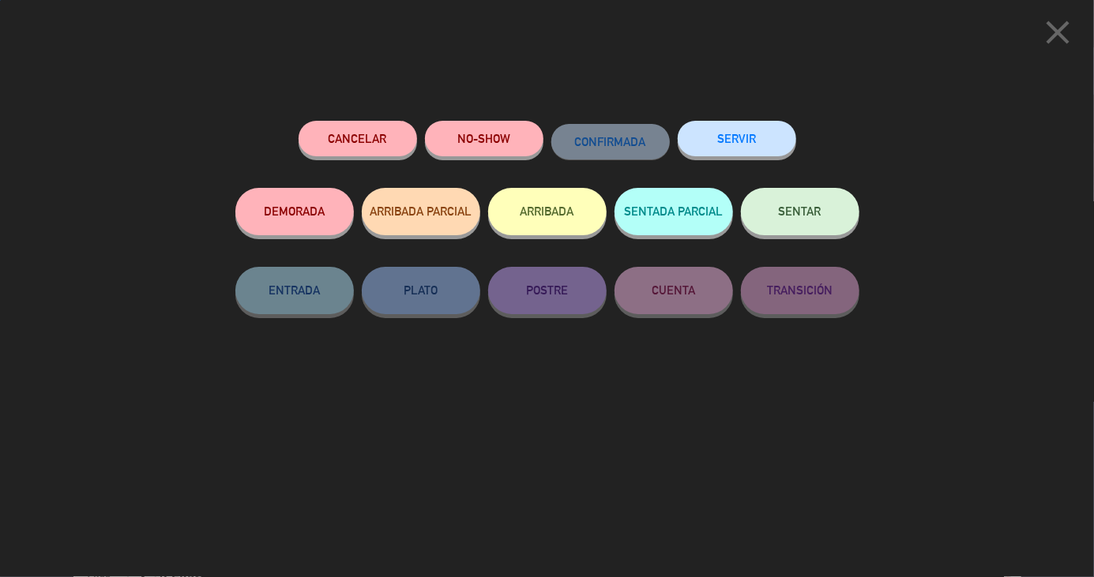
click at [547, 212] on button "ARRIBADA" at bounding box center [547, 211] width 118 height 47
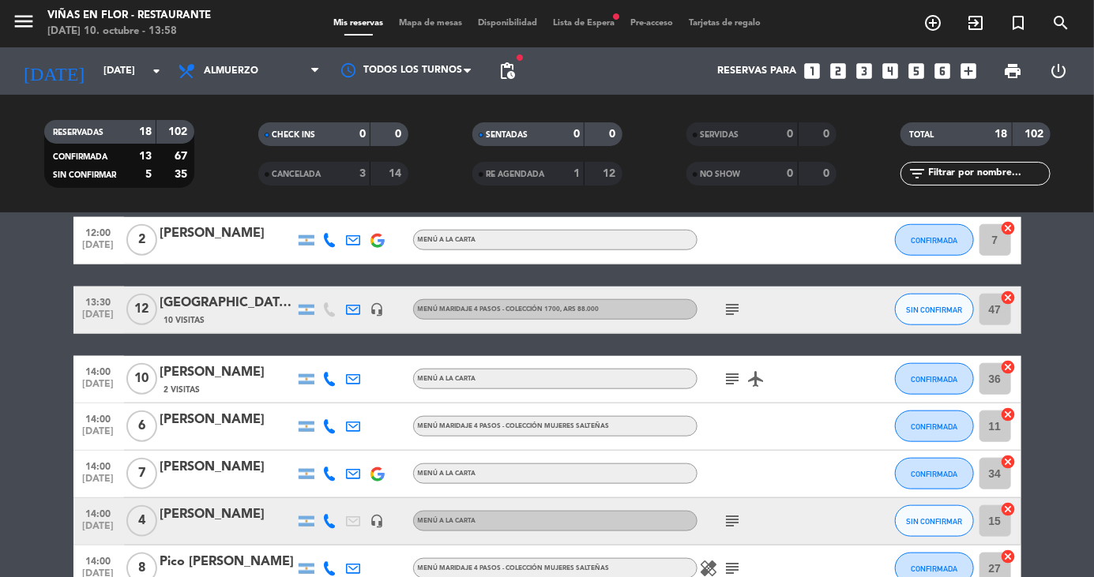
scroll to position [682, 0]
click at [731, 380] on icon "subject" at bounding box center [733, 379] width 19 height 19
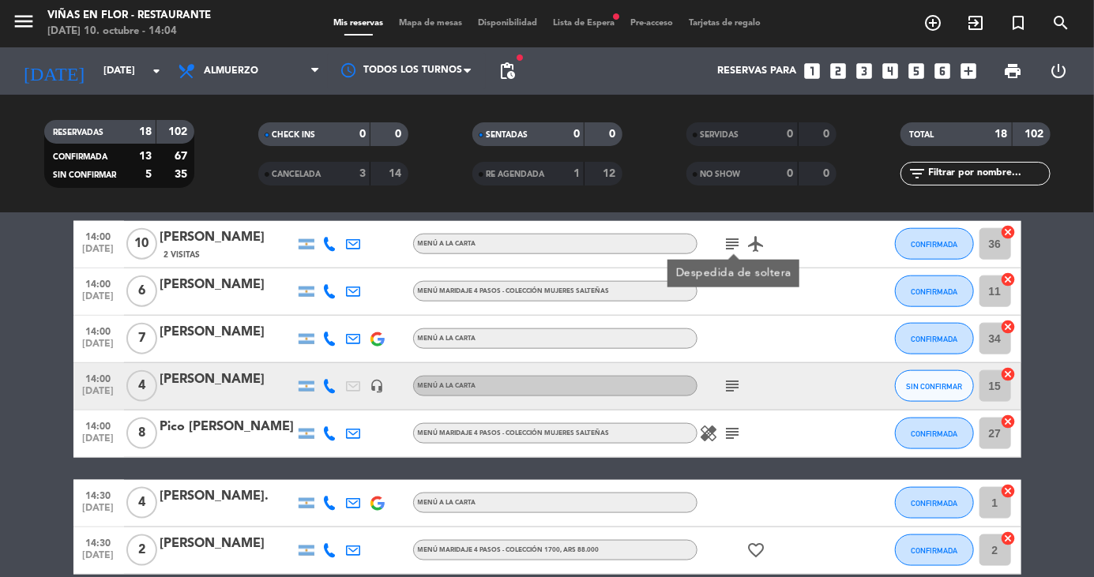
scroll to position [818, 0]
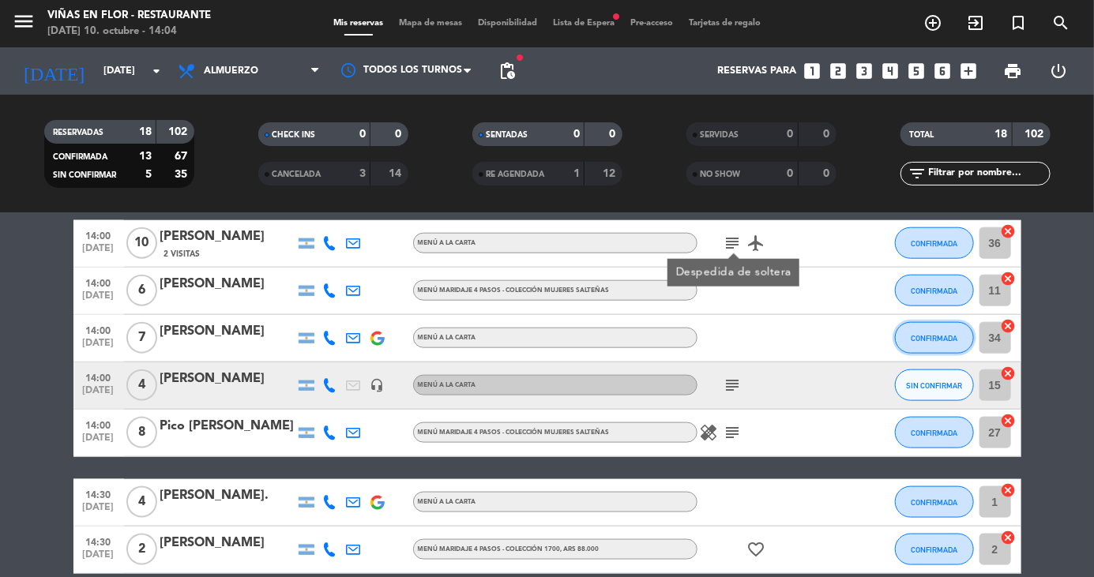
click at [934, 343] on button "CONFIRMADA" at bounding box center [934, 338] width 79 height 32
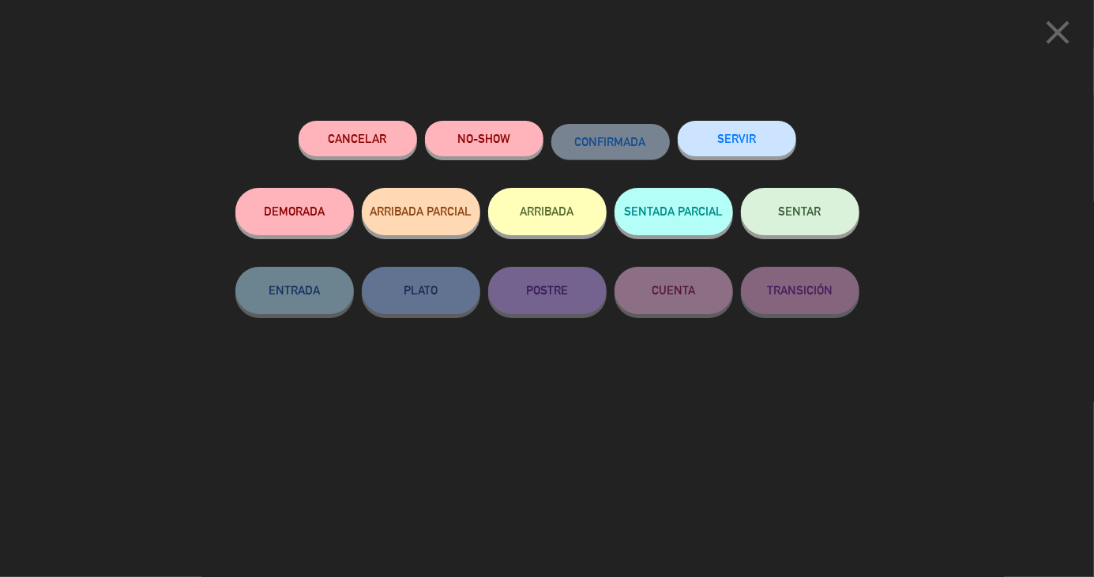
click at [558, 214] on button "ARRIBADA" at bounding box center [547, 211] width 118 height 47
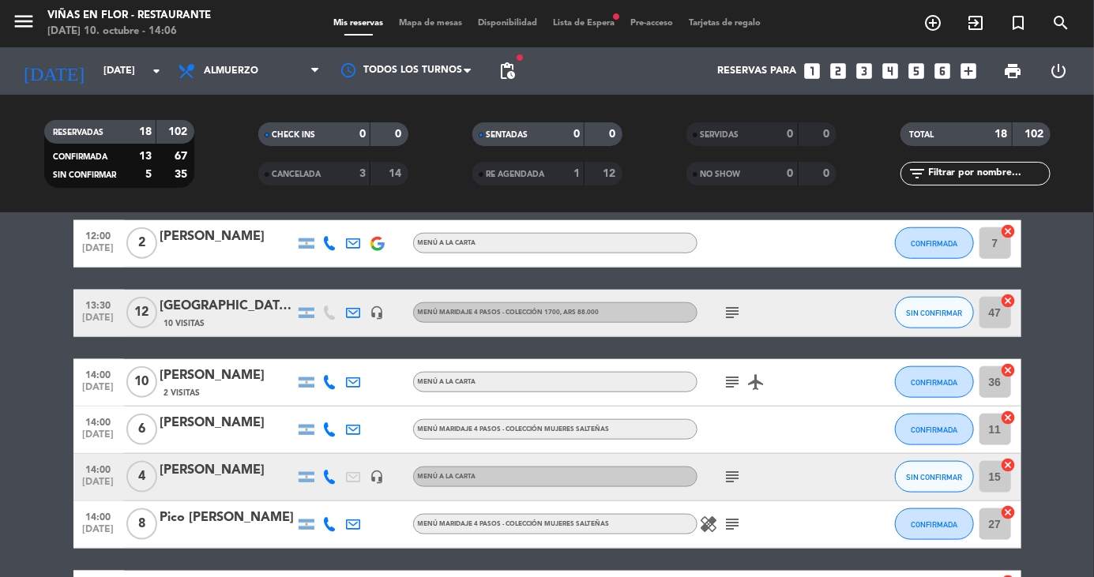
scroll to position [773, 0]
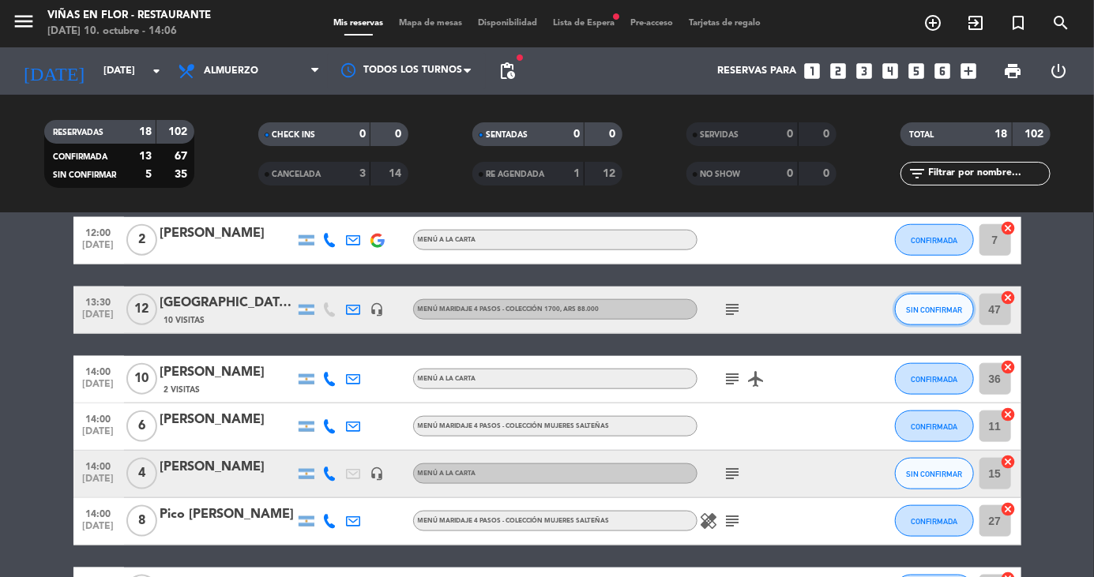
click at [928, 312] on span "SIN CONFIRMAR" at bounding box center [934, 310] width 56 height 9
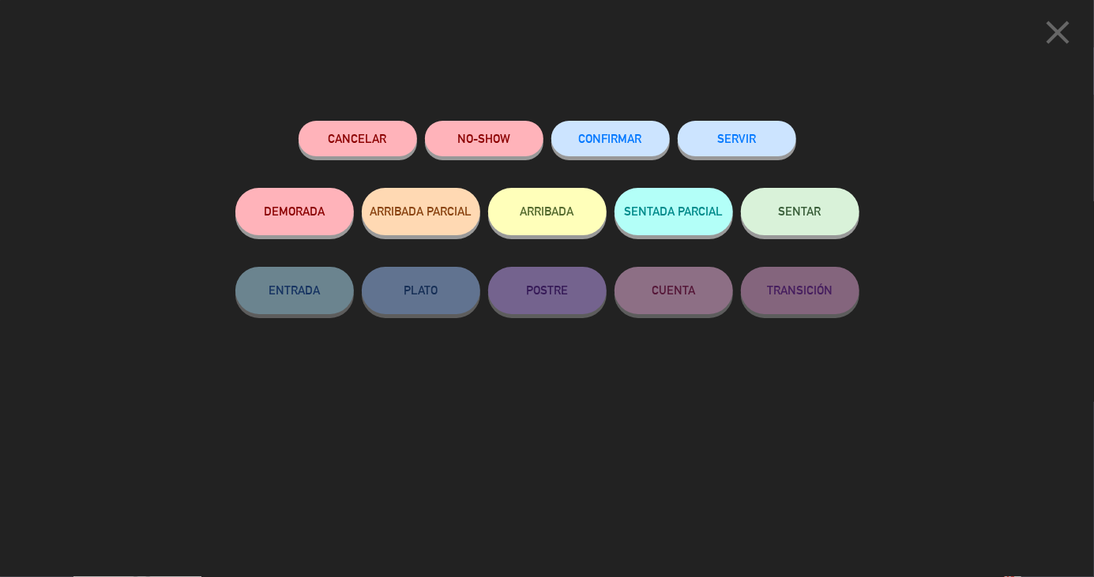
click at [547, 223] on button "ARRIBADA" at bounding box center [547, 211] width 118 height 47
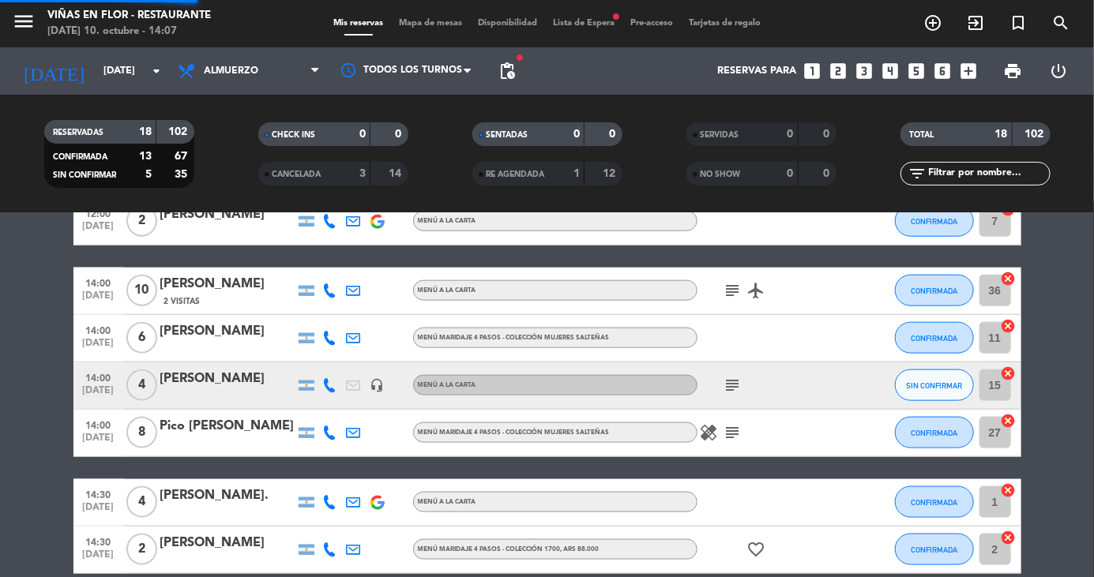
scroll to position [0, 0]
click at [934, 440] on button "CONFIRMADA" at bounding box center [934, 433] width 79 height 32
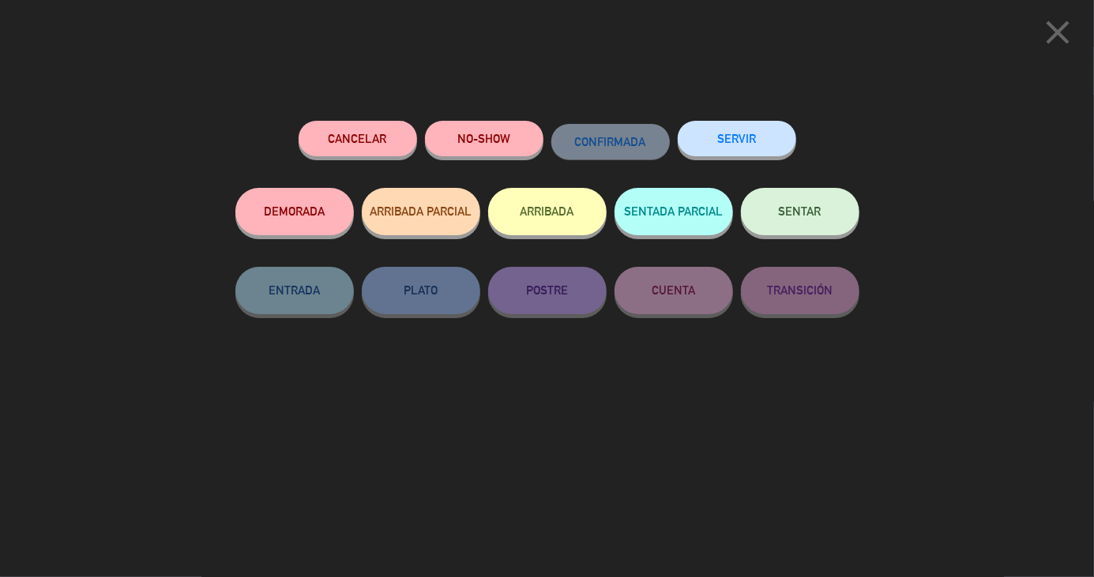
click at [564, 206] on button "ARRIBADA" at bounding box center [547, 211] width 118 height 47
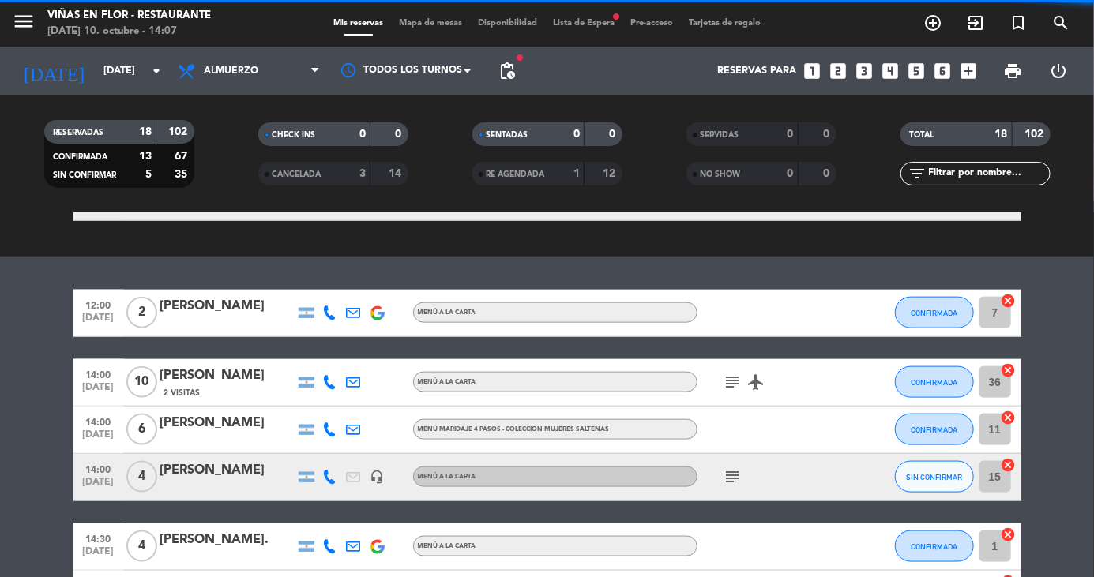
scroll to position [884, 0]
